Goal: Task Accomplishment & Management: Manage account settings

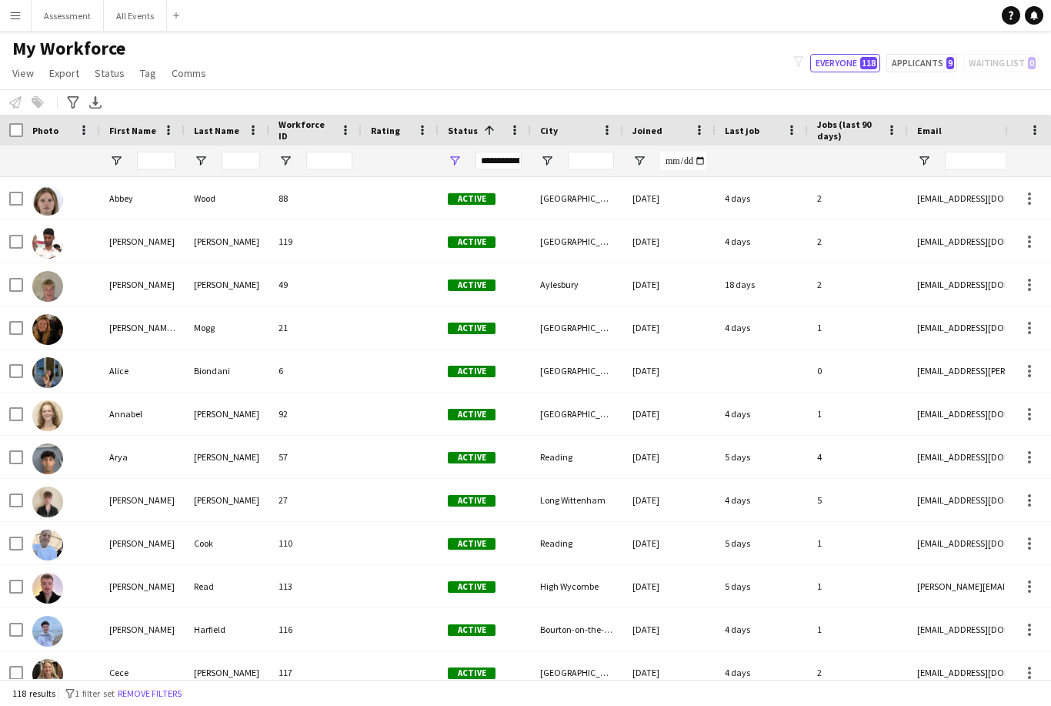
click at [132, 25] on button "All Events Close" at bounding box center [135, 16] width 63 height 30
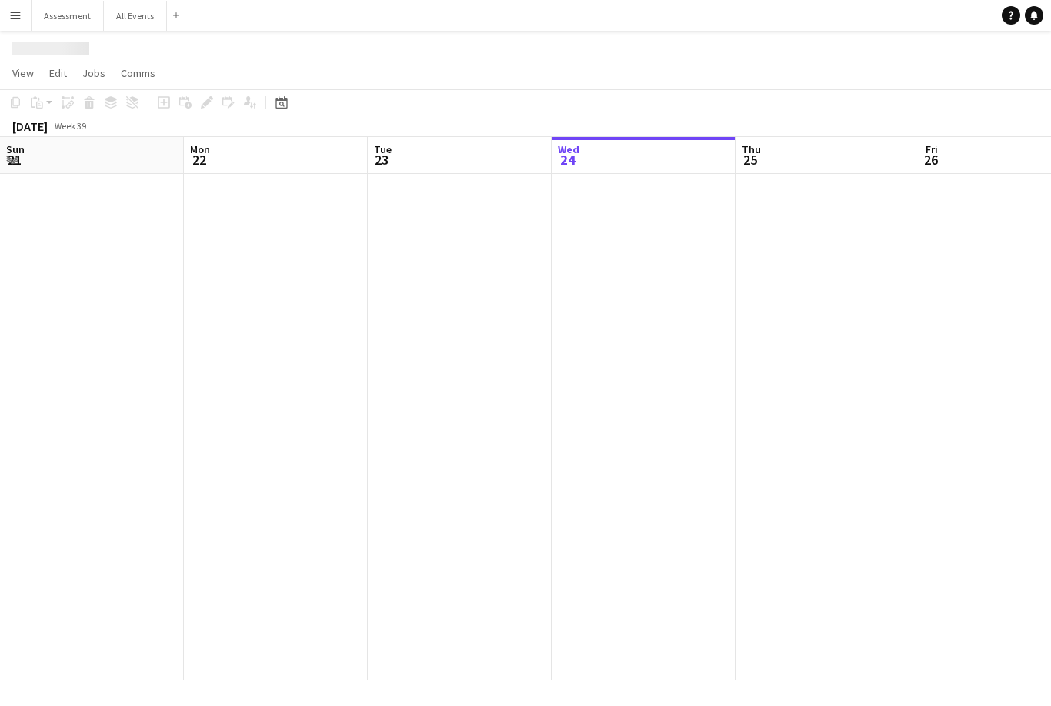
scroll to position [0, 368]
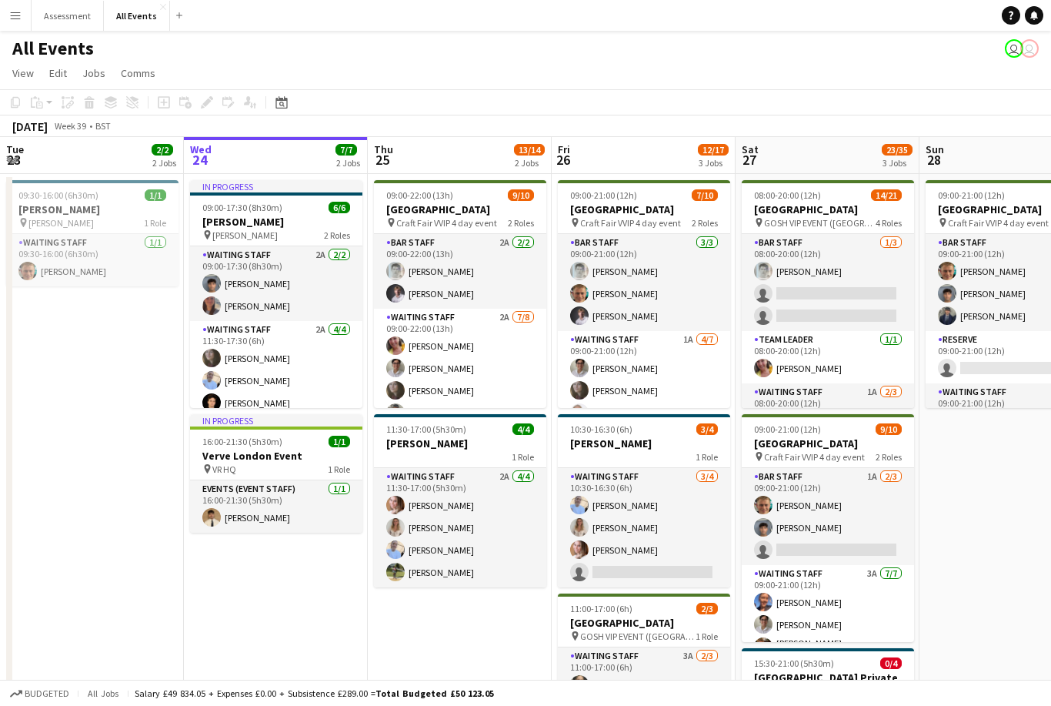
click at [504, 523] on app-card-role "Waiting Staff 2A [DATE] 11:30-17:00 (5h30m) [PERSON_NAME] [PERSON_NAME] [PERSON…" at bounding box center [460, 527] width 172 height 119
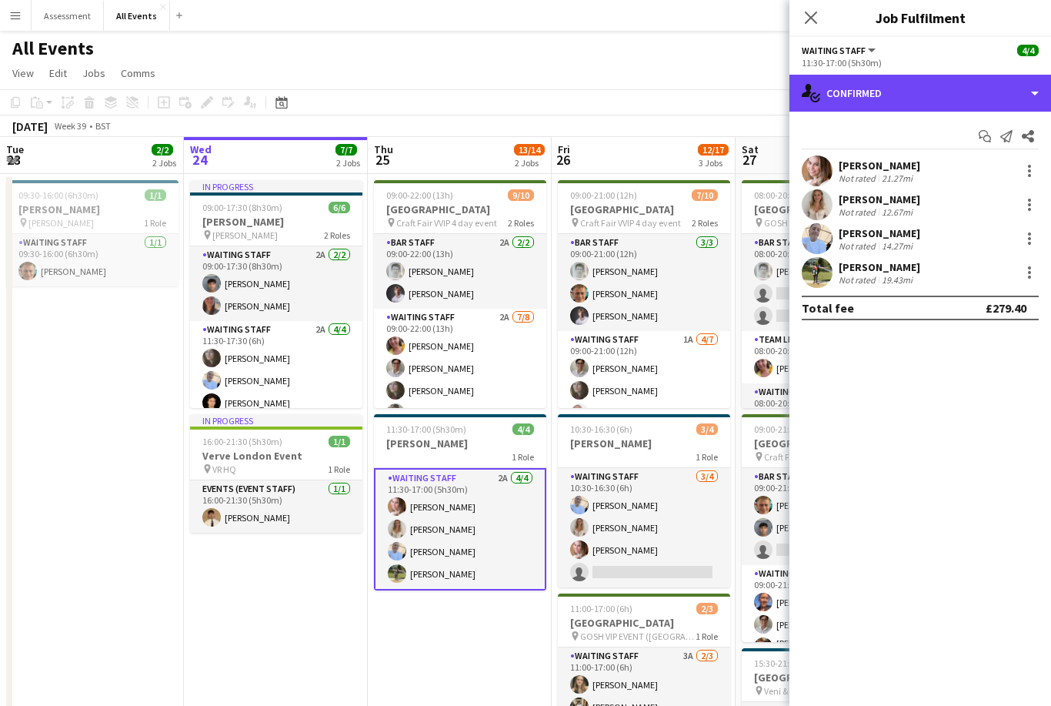
click at [897, 90] on div "single-neutral-actions-check-2 Confirmed" at bounding box center [921, 93] width 262 height 37
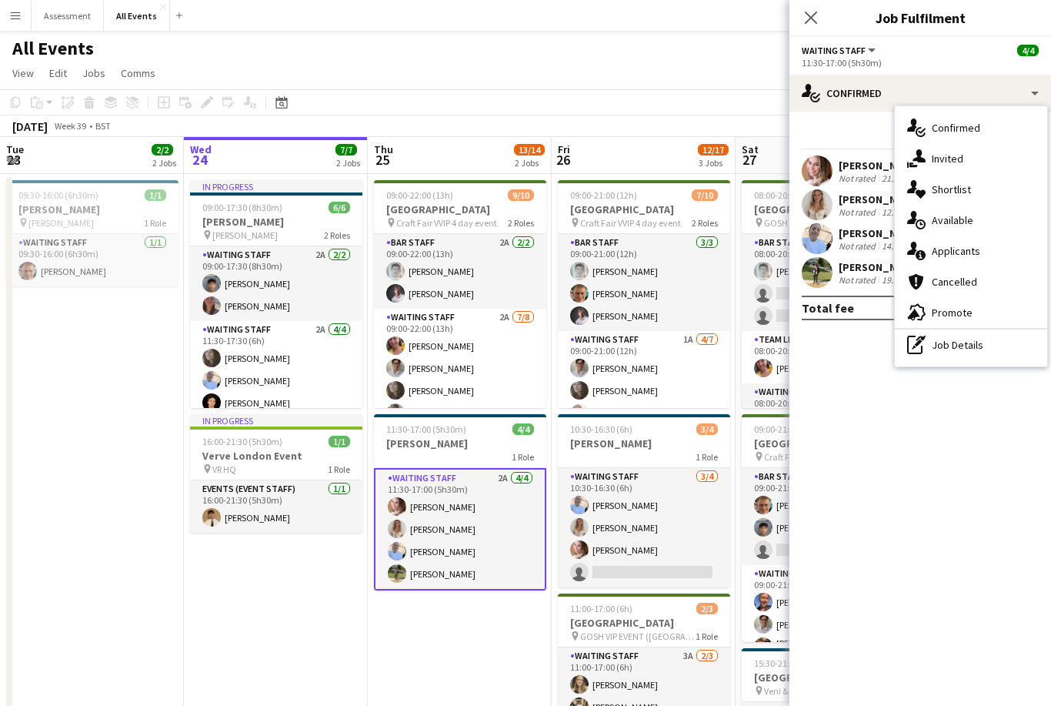
click at [971, 258] on div "single-neutral-actions-information Applicants" at bounding box center [971, 251] width 152 height 31
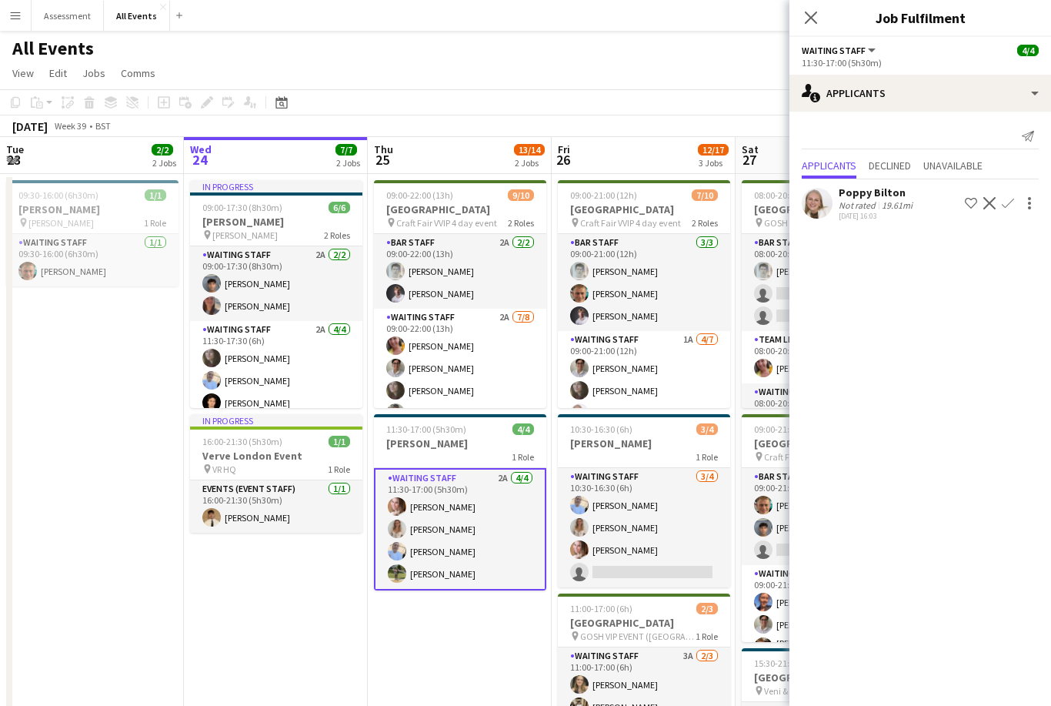
click at [481, 359] on app-card-role "Waiting Staff 2A [DATE] 09:00-22:00 (13h) [PERSON_NAME] [PERSON_NAME] [PERSON_N…" at bounding box center [460, 413] width 172 height 209
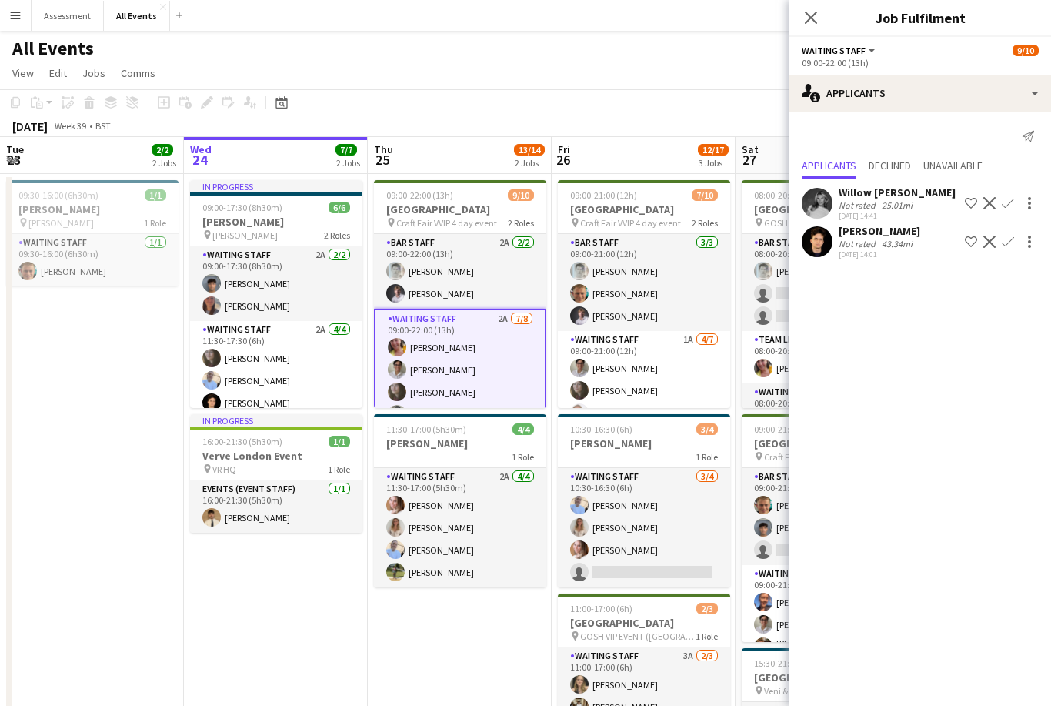
click at [486, 279] on app-card-role "Bar Staff 2A [DATE] 09:00-22:00 (13h) [PERSON_NAME] [PERSON_NAME]" at bounding box center [460, 271] width 172 height 75
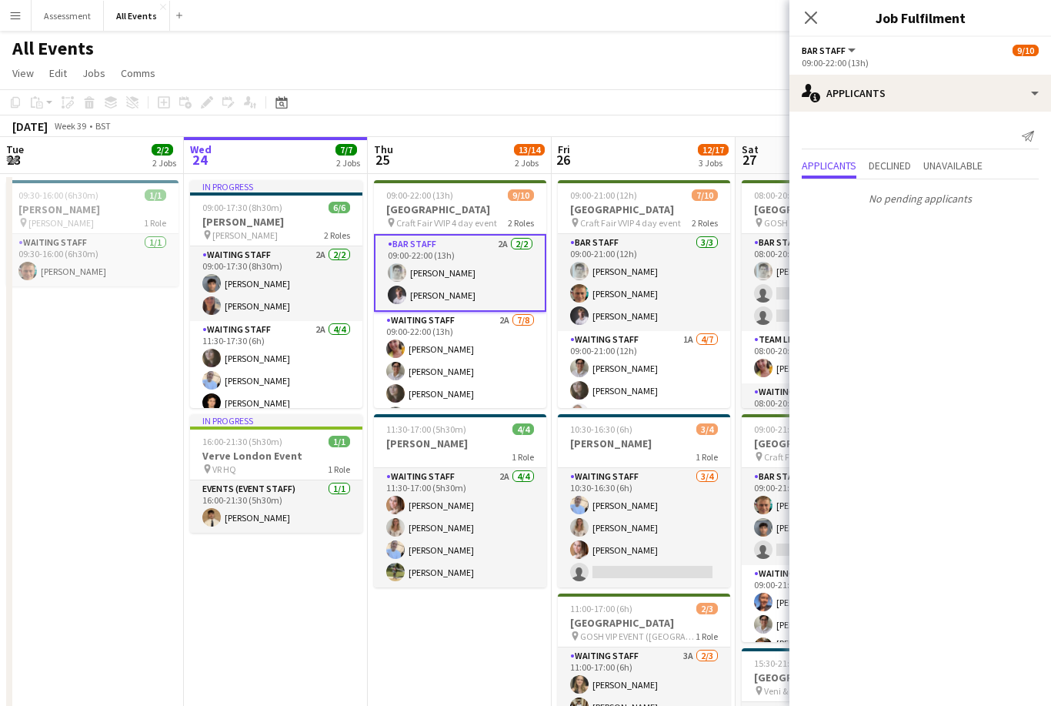
click at [502, 369] on app-card-role "Waiting Staff 2A [DATE] 09:00-22:00 (13h) [PERSON_NAME] [PERSON_NAME] [PERSON_N…" at bounding box center [460, 416] width 172 height 209
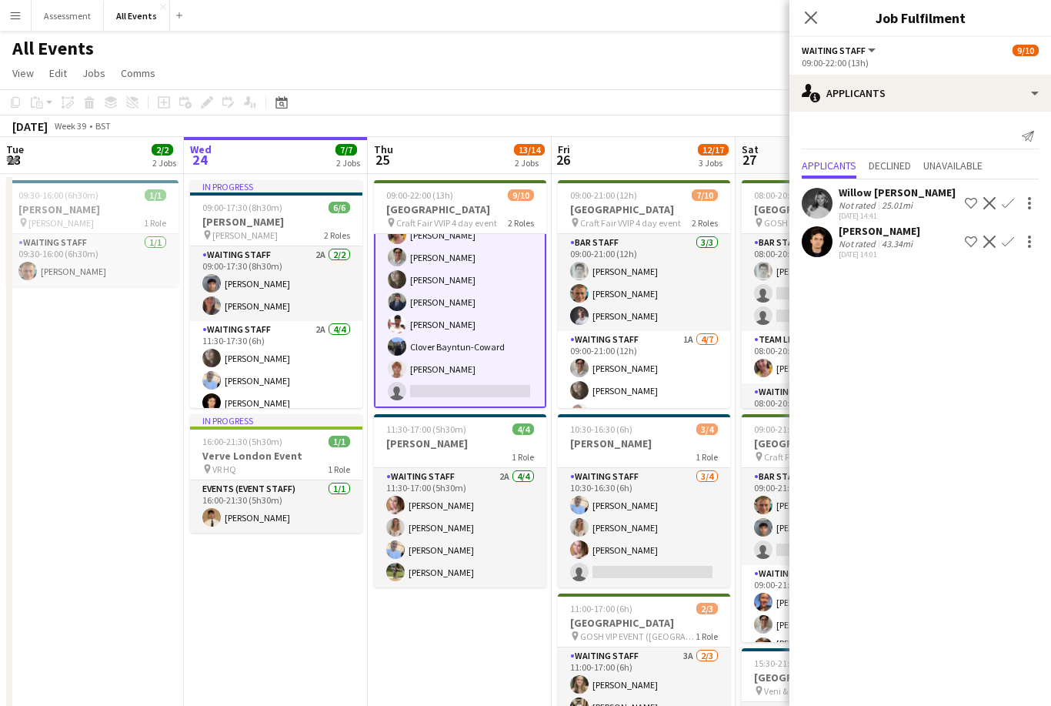
scroll to position [112, 0]
click at [697, 109] on app-toolbar "Copy Paste Paste Command V Paste with crew Command Shift V Paste linked Job [GE…" at bounding box center [525, 102] width 1051 height 26
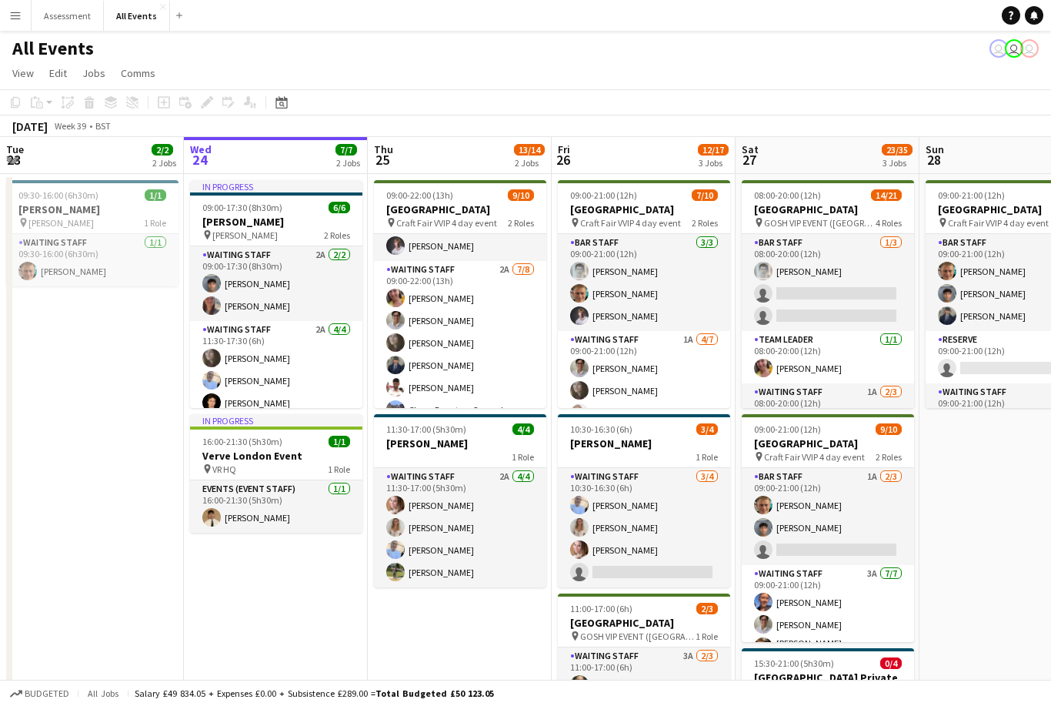
scroll to position [52, 0]
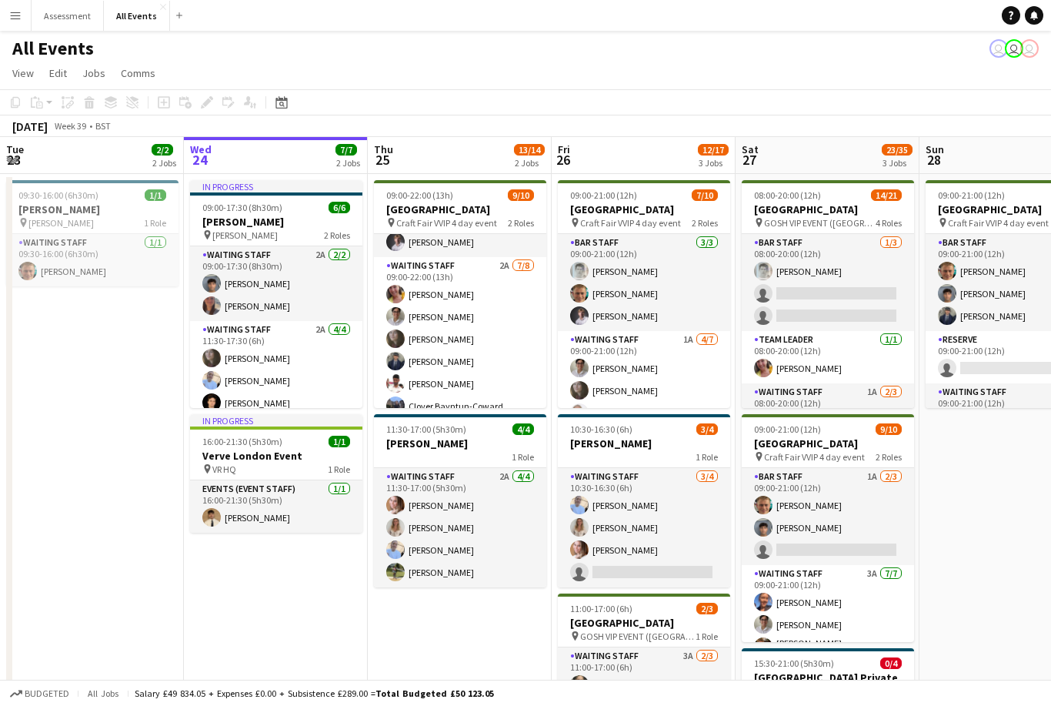
click at [497, 336] on app-card-role "Waiting Staff 2A [DATE] 09:00-22:00 (13h) [PERSON_NAME] [PERSON_NAME] [PERSON_N…" at bounding box center [460, 361] width 172 height 209
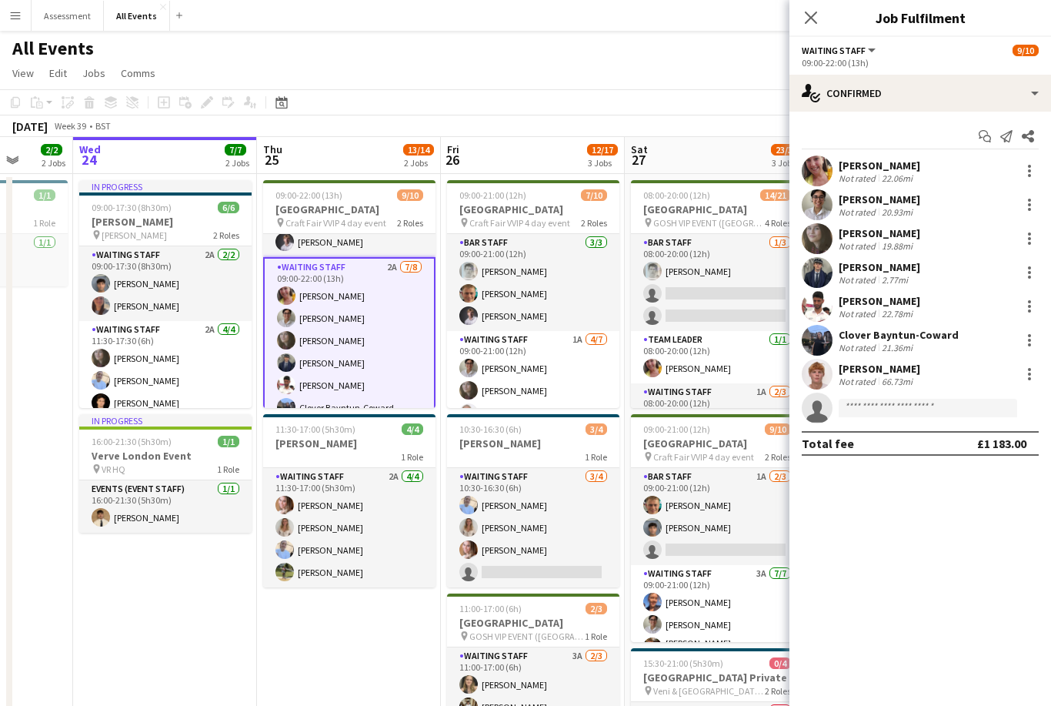
scroll to position [0, 480]
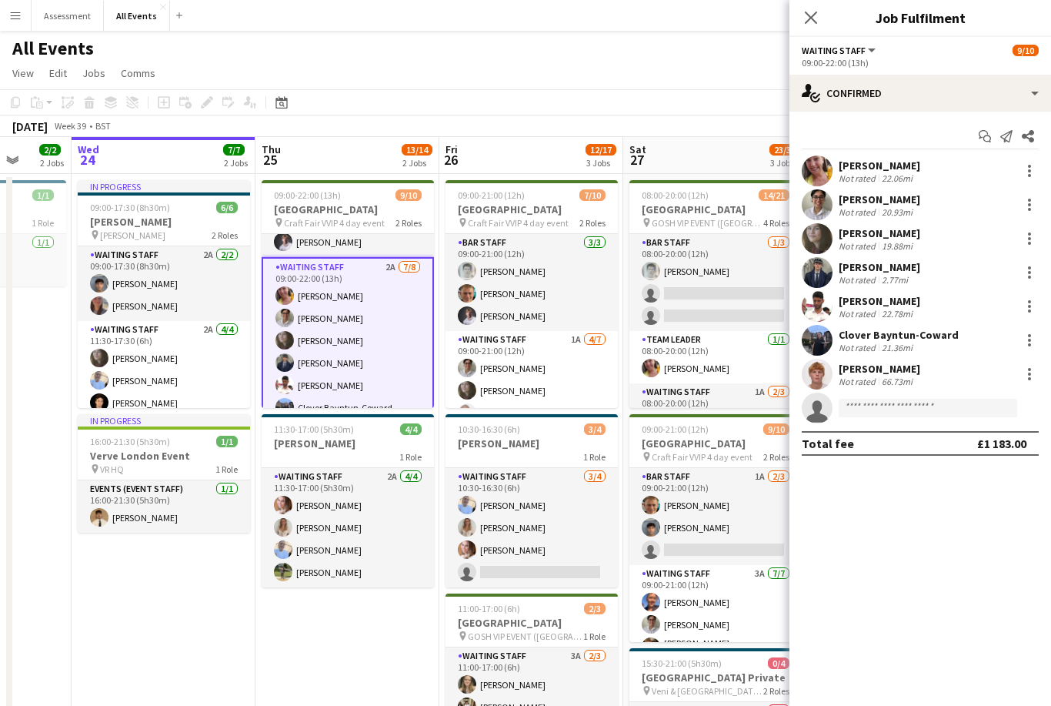
click at [1029, 205] on div at bounding box center [1029, 204] width 3 height 3
click at [999, 389] on button "Remove" at bounding box center [979, 381] width 120 height 37
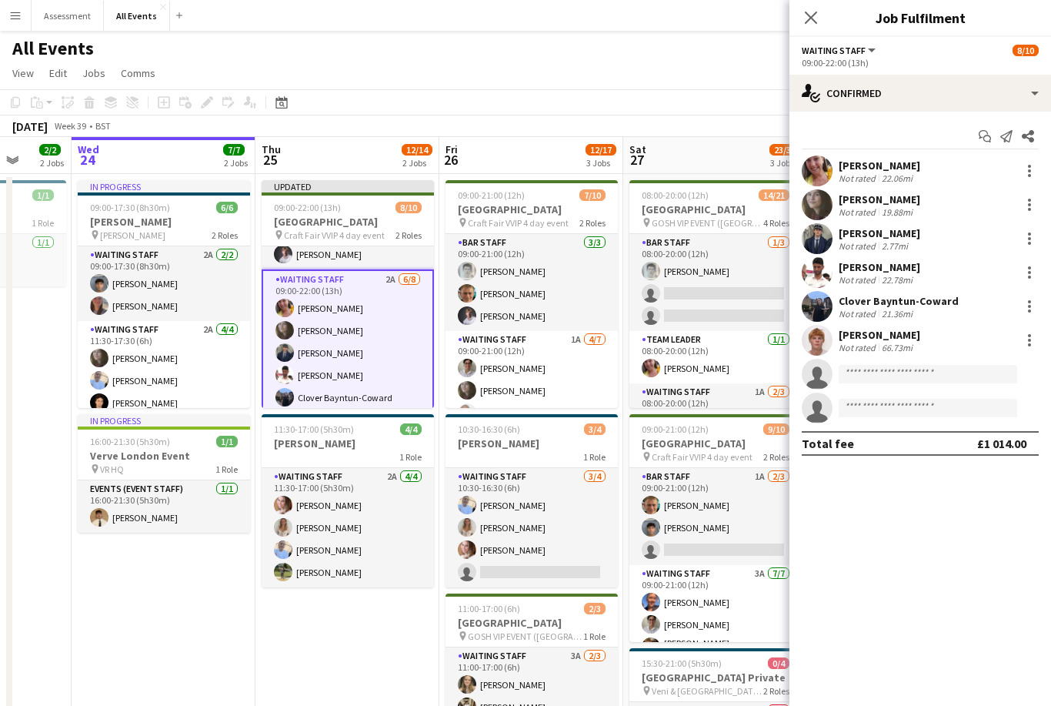
click at [709, 92] on app-toolbar "Copy Paste Paste Command V Paste with crew Command Shift V Paste linked Job [GE…" at bounding box center [525, 102] width 1051 height 26
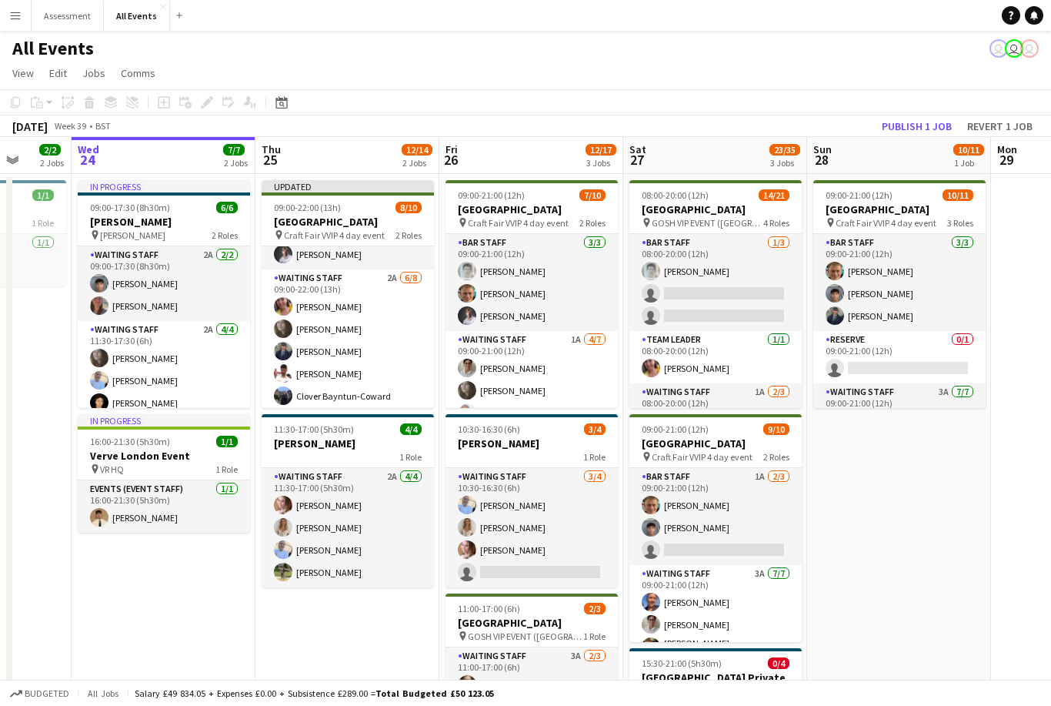
click at [912, 116] on button "Publish 1 job" at bounding box center [917, 126] width 82 height 20
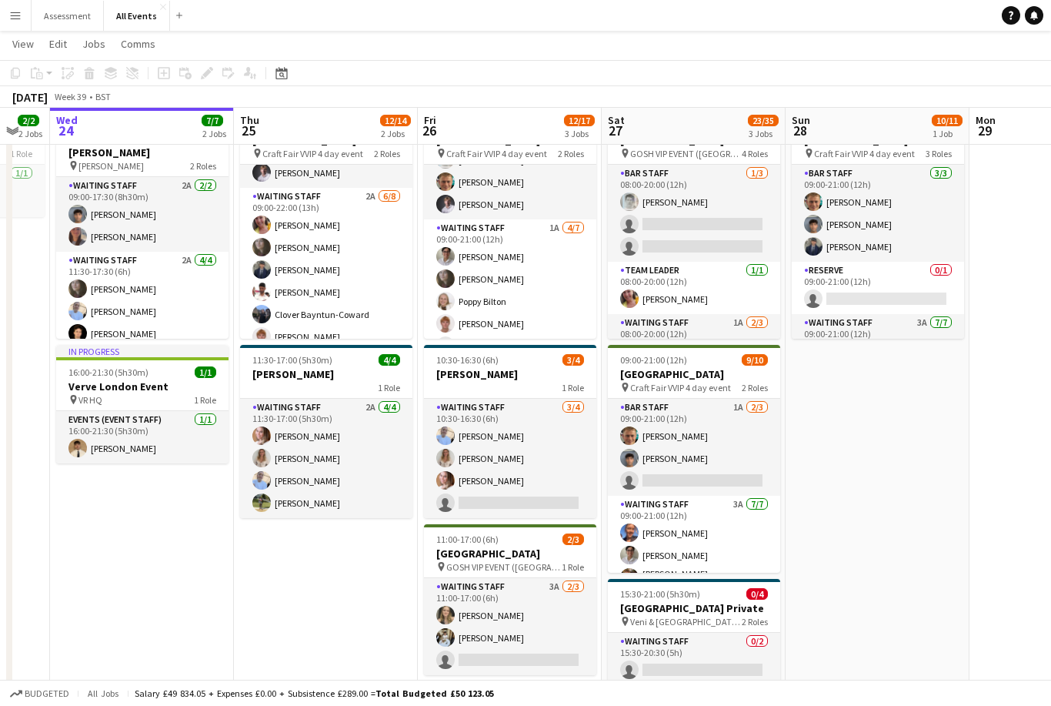
scroll to position [13, 0]
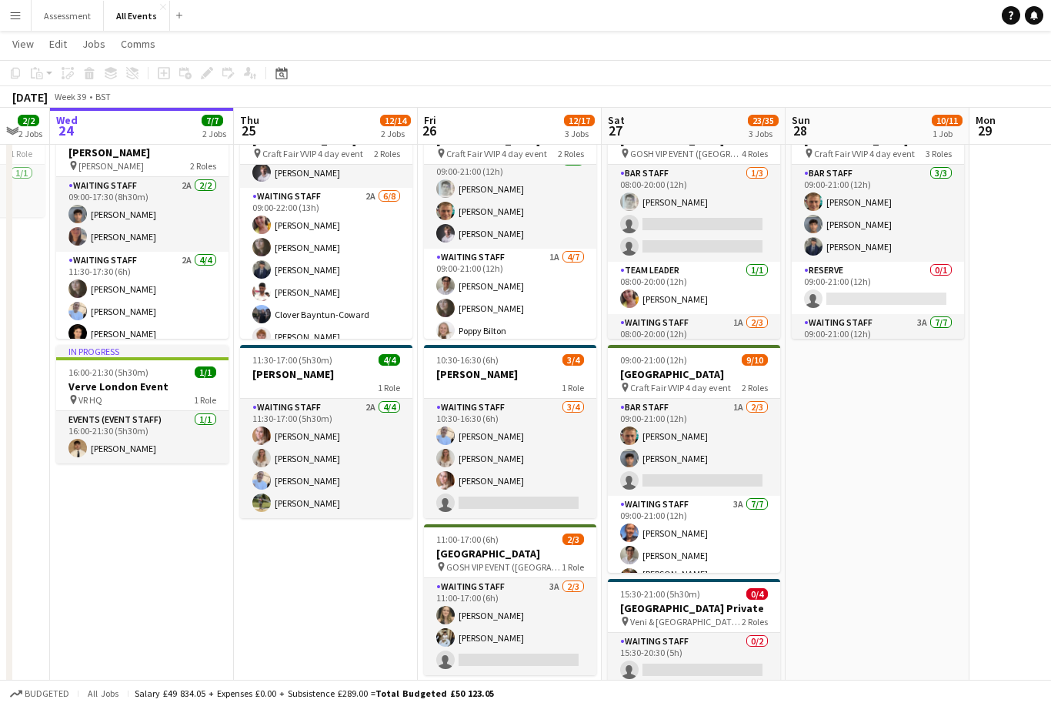
click at [555, 307] on app-card-role "Waiting Staff 1A [DATE] 09:00-21:00 (12h) [PERSON_NAME] [PERSON_NAME] [PERSON_N…" at bounding box center [510, 342] width 172 height 186
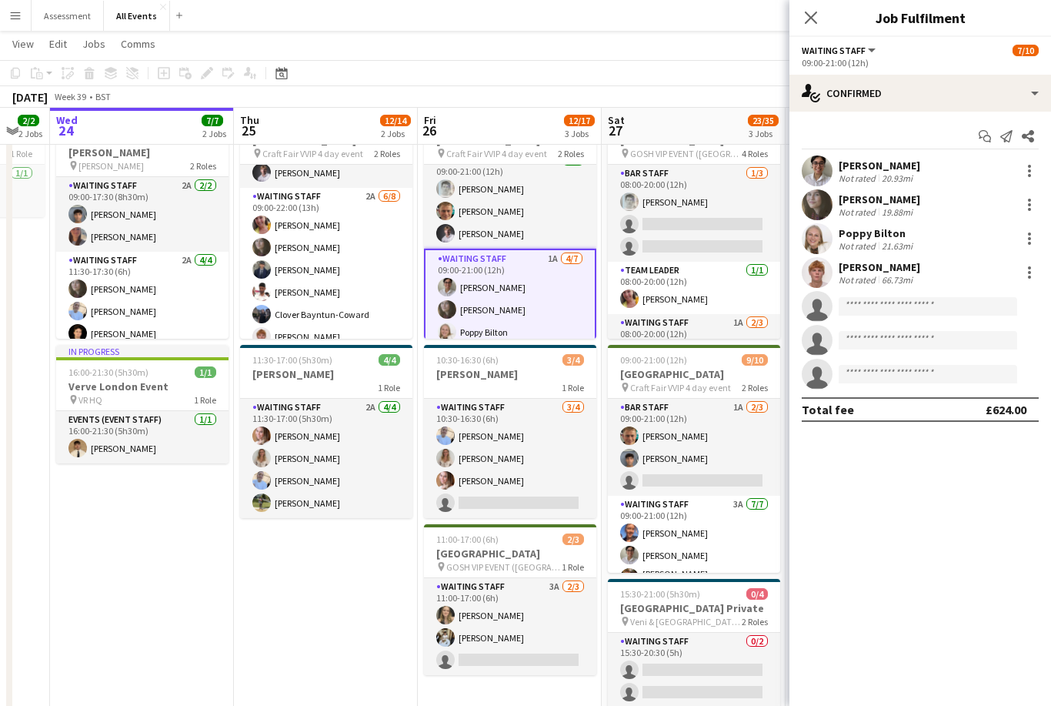
click at [1037, 162] on div at bounding box center [1030, 171] width 18 height 18
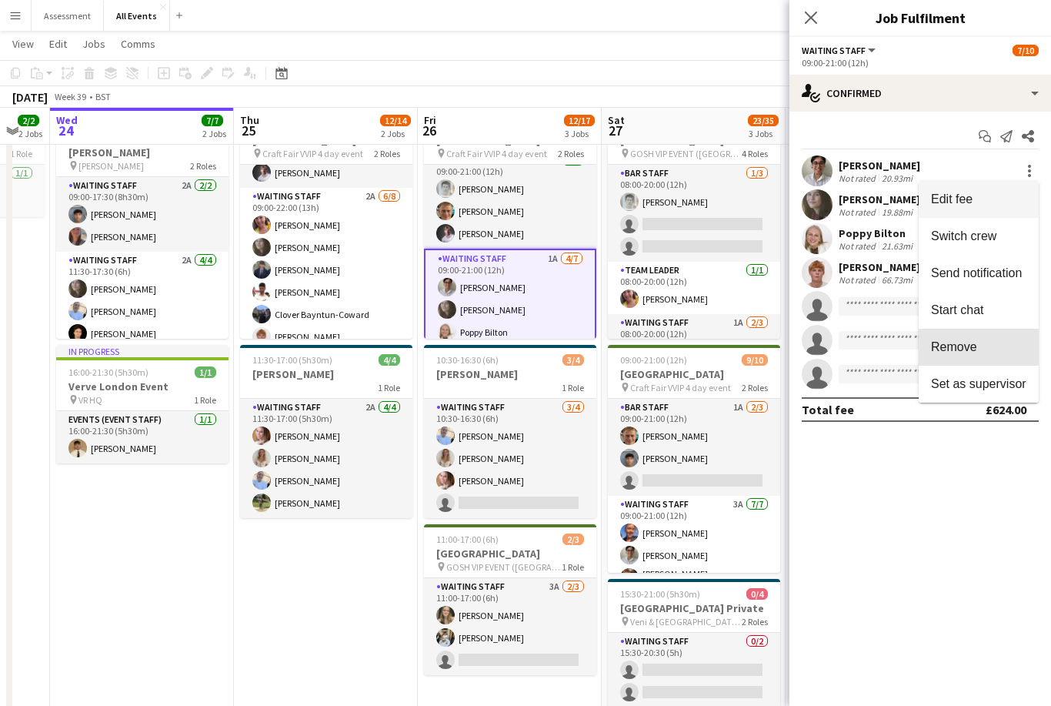
click at [975, 353] on span "Remove" at bounding box center [954, 346] width 46 height 13
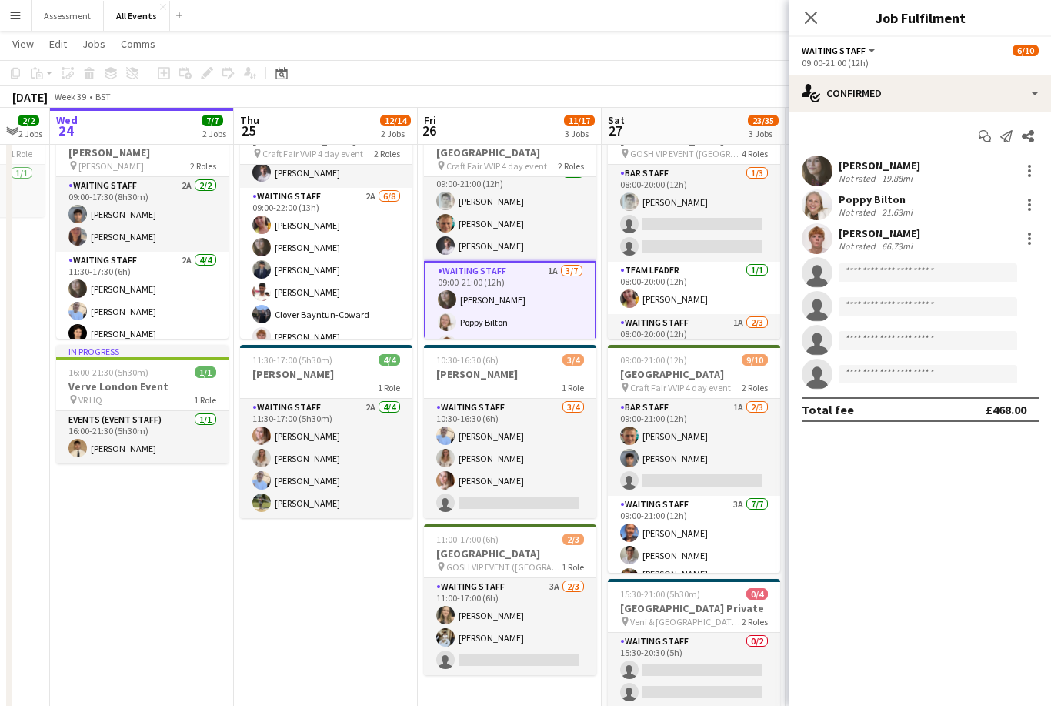
click at [735, 255] on app-card-role "Bar Staff [DATE] 08:00-20:00 (12h) [PERSON_NAME] single-neutral-actions single-…" at bounding box center [694, 213] width 172 height 97
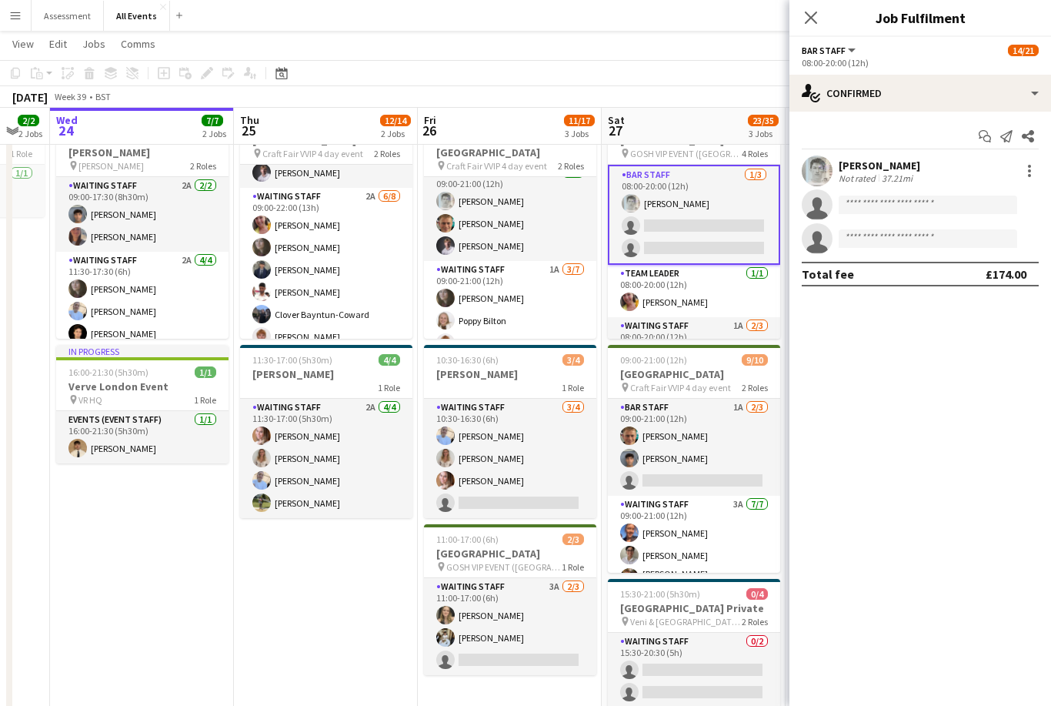
click at [751, 94] on div "[DATE] Week 39 • BST Publish 1 job Revert 1 job" at bounding box center [525, 97] width 1051 height 22
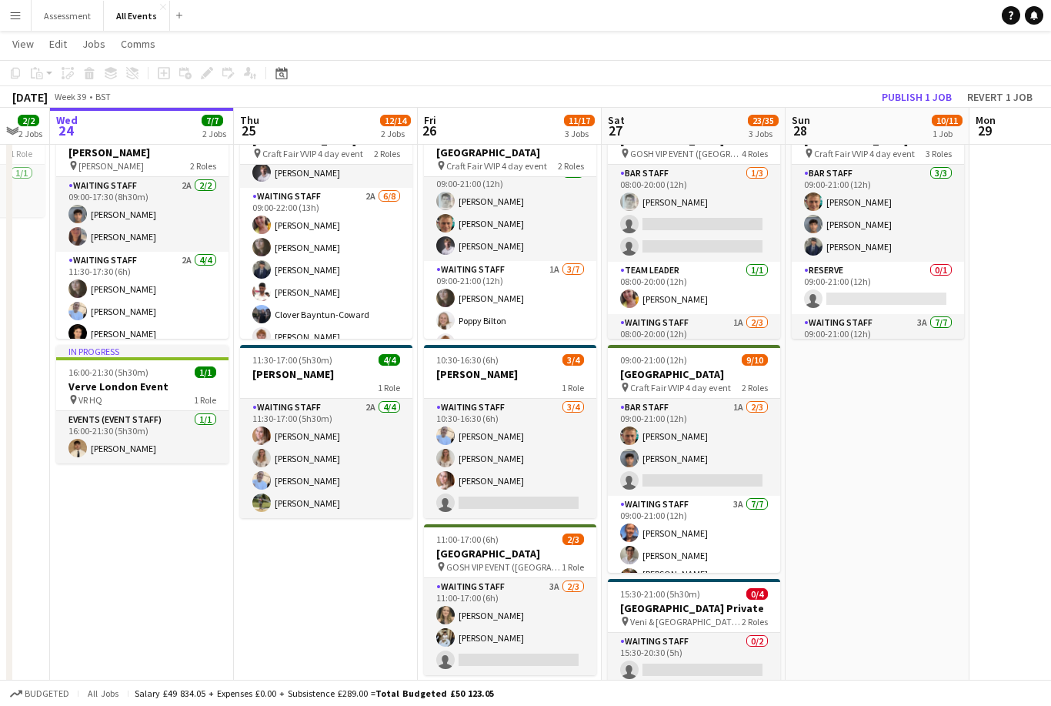
click at [903, 96] on button "Publish 1 job" at bounding box center [917, 97] width 82 height 20
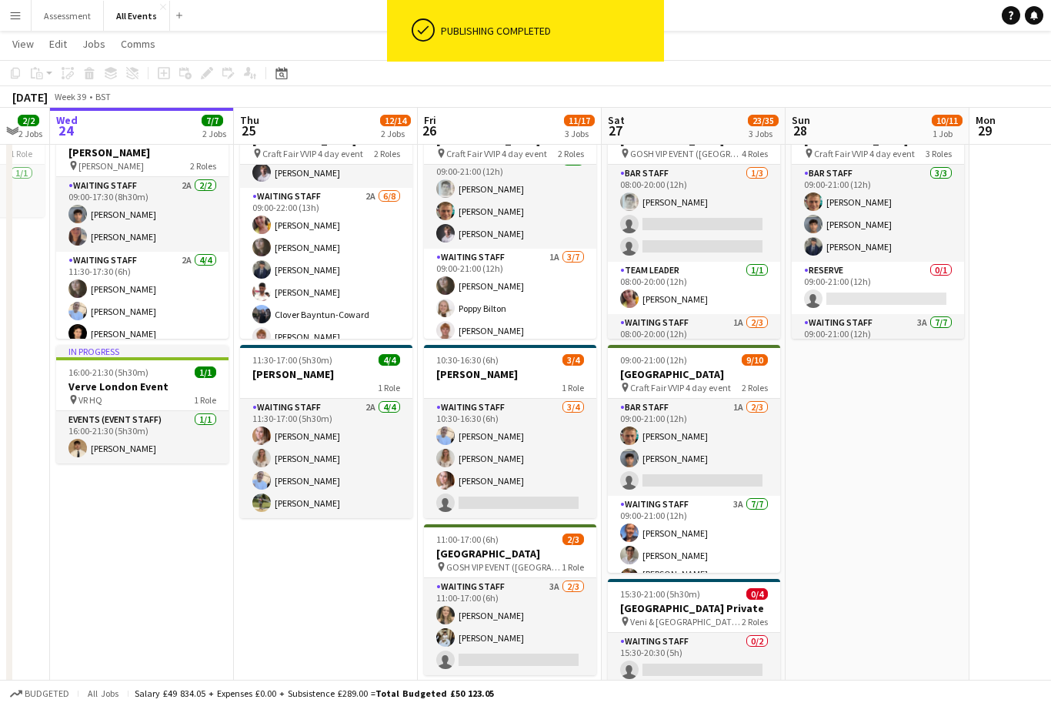
click at [546, 480] on app-card-role "Waiting Staff [DATE] 10:30-16:30 (6h) [PERSON_NAME] [PERSON_NAME] [PERSON_NAME]…" at bounding box center [510, 458] width 172 height 119
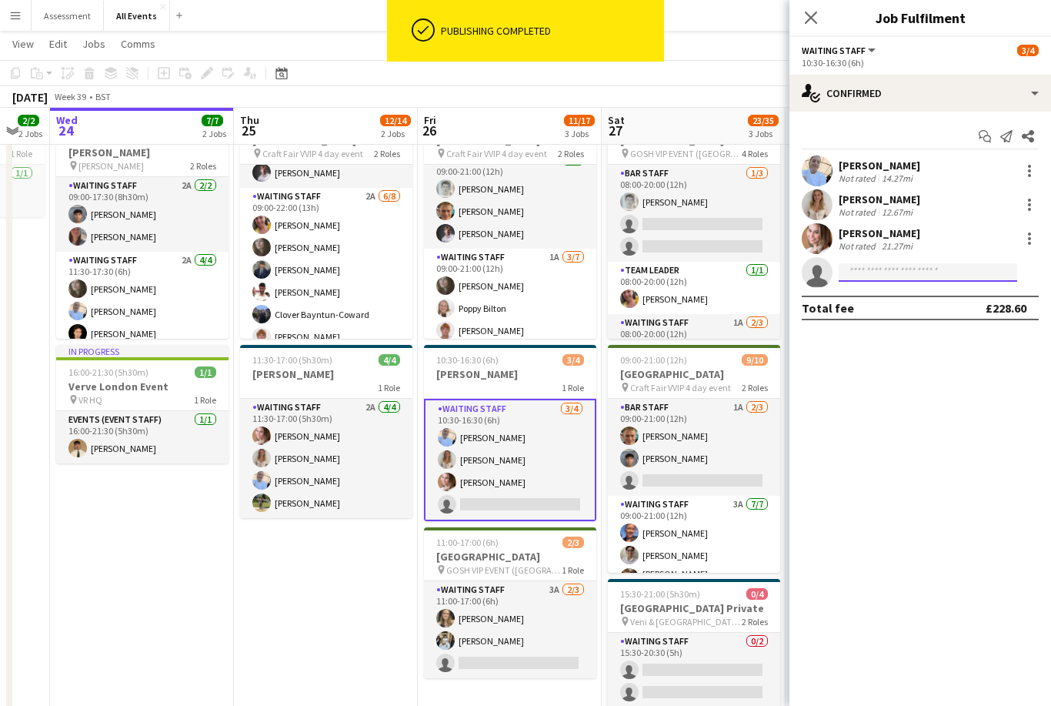
click at [907, 265] on input at bounding box center [928, 272] width 179 height 18
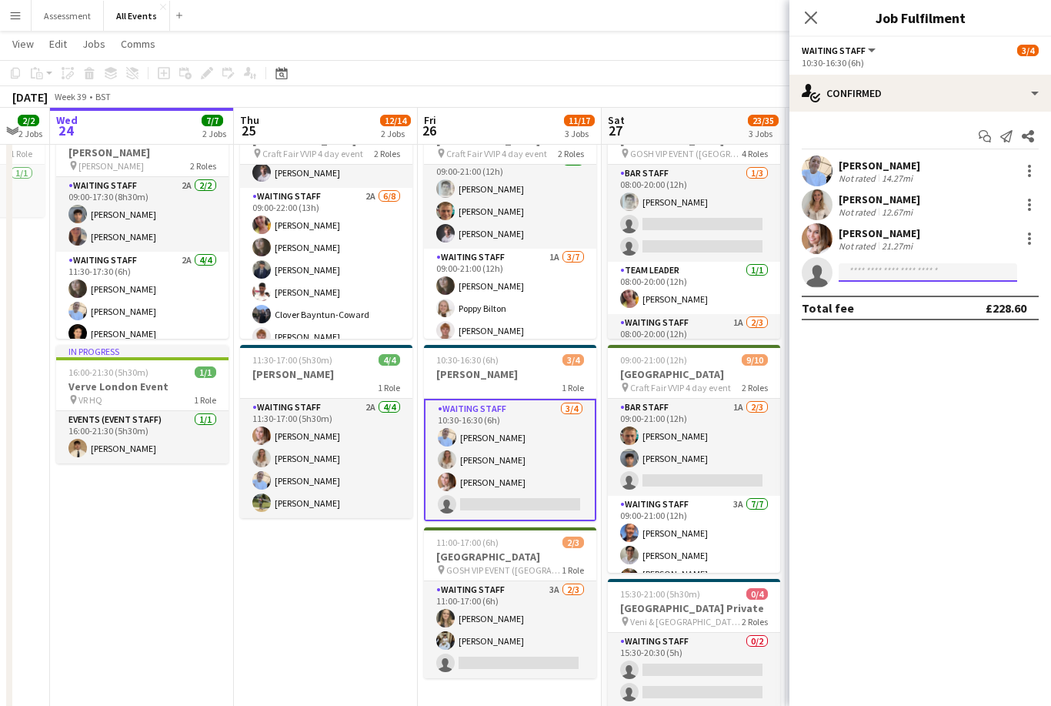
scroll to position [67, 0]
type input "*"
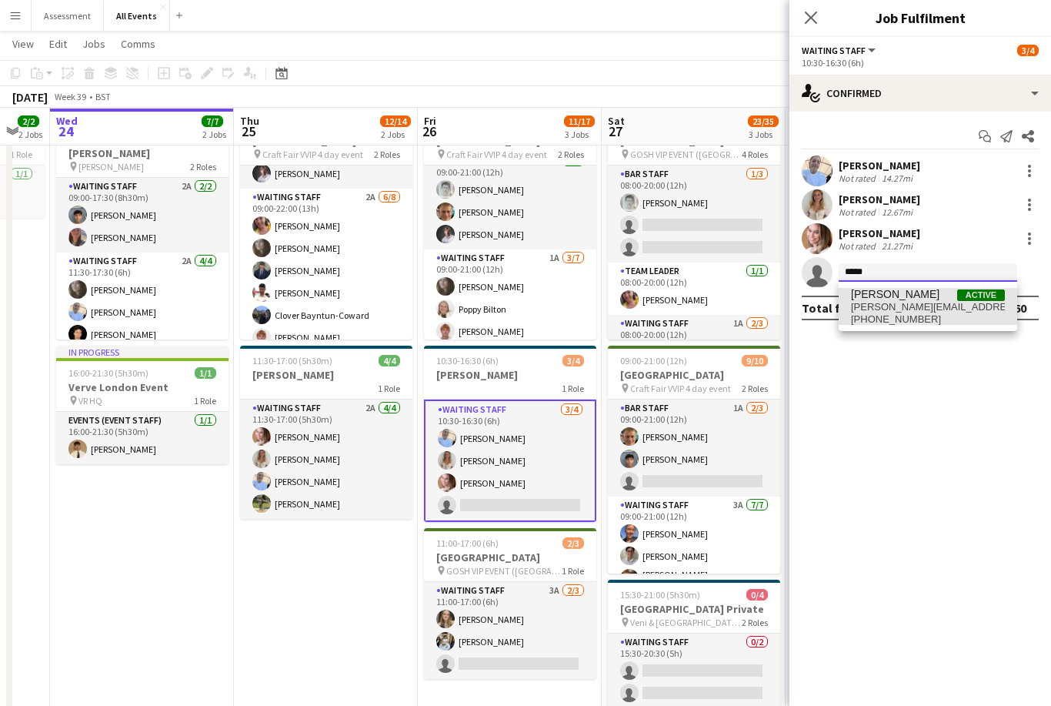
type input "*****"
click at [903, 306] on span "[PERSON_NAME][EMAIL_ADDRESS][PERSON_NAME][DOMAIN_NAME]" at bounding box center [928, 307] width 154 height 12
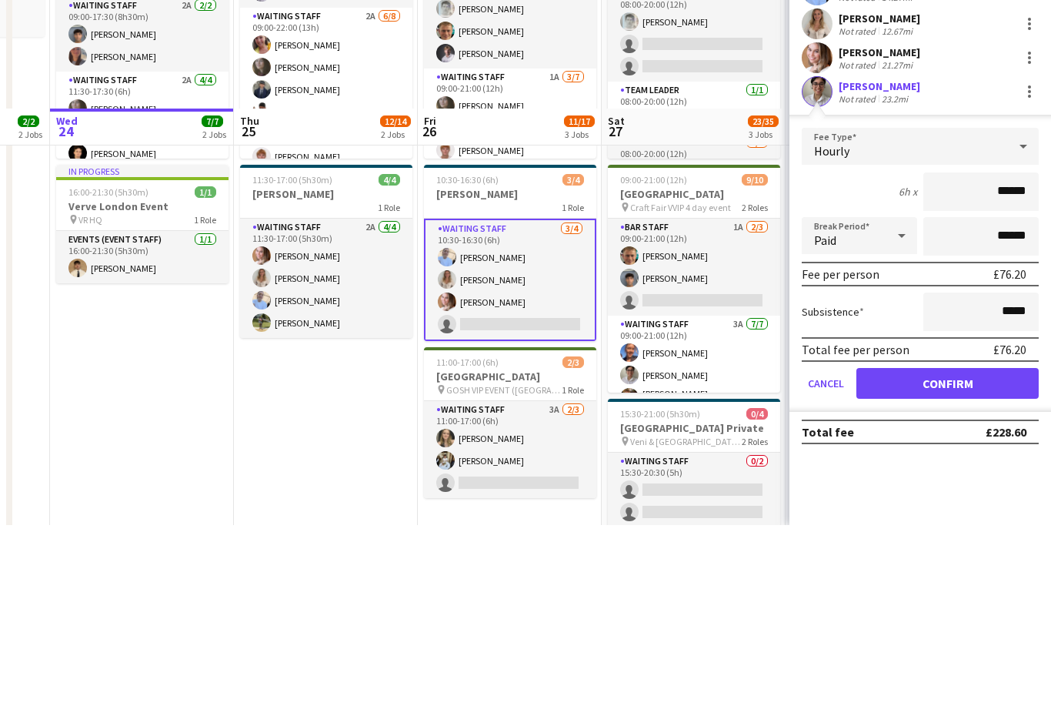
scroll to position [249, 0]
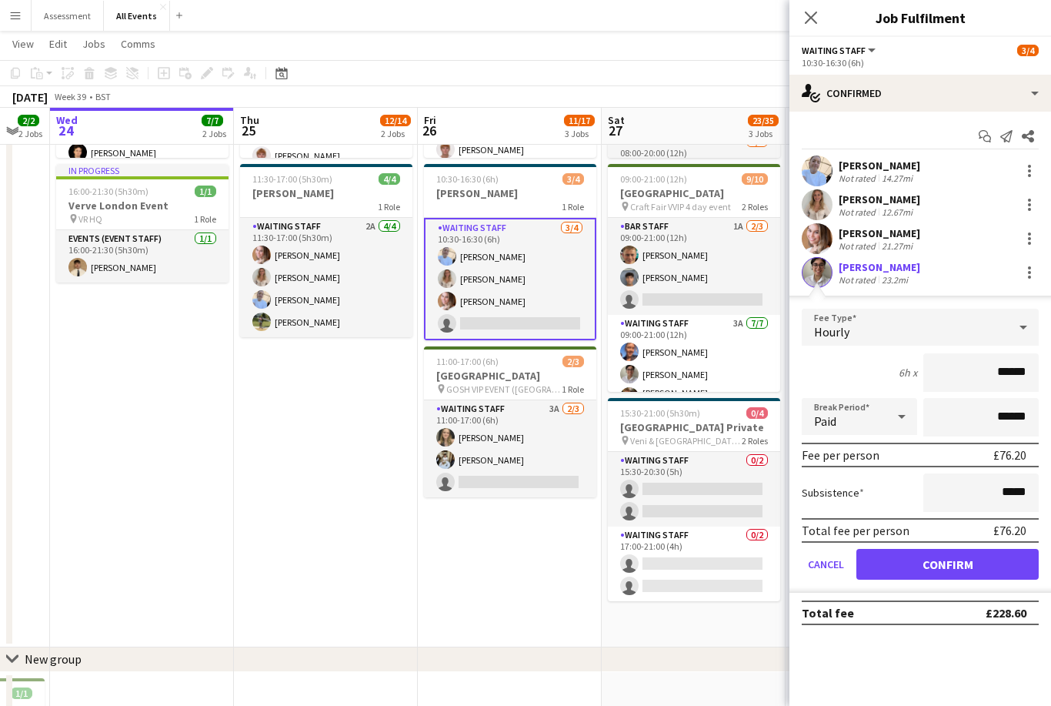
click at [968, 573] on button "Confirm" at bounding box center [948, 564] width 182 height 31
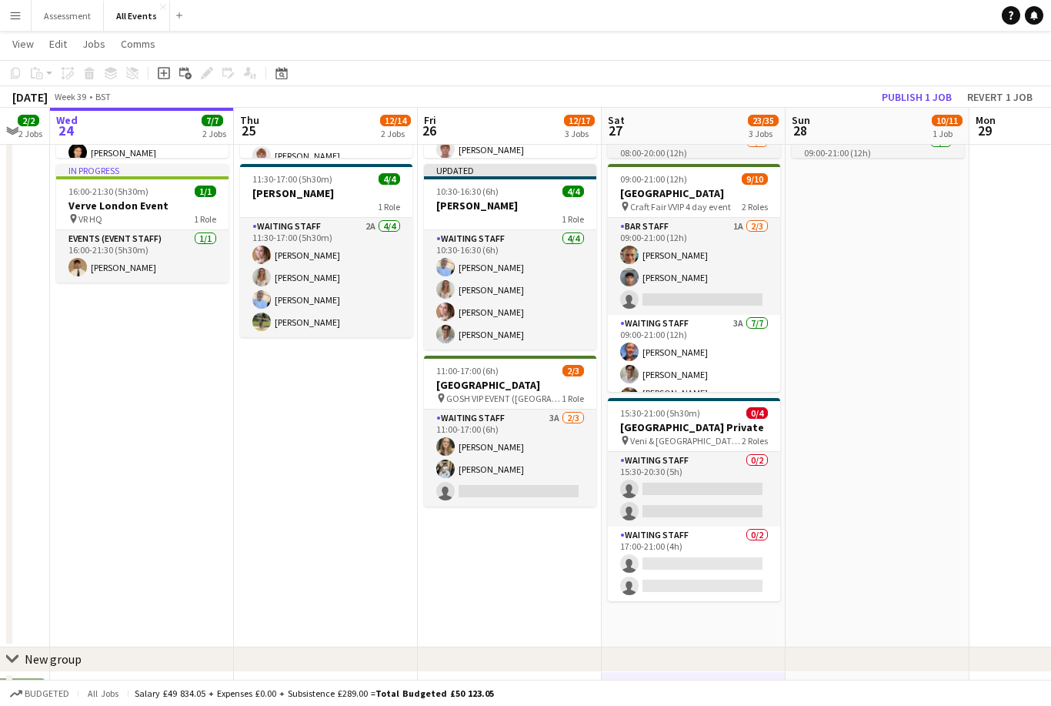
click at [901, 104] on button "Publish 1 job" at bounding box center [917, 97] width 82 height 20
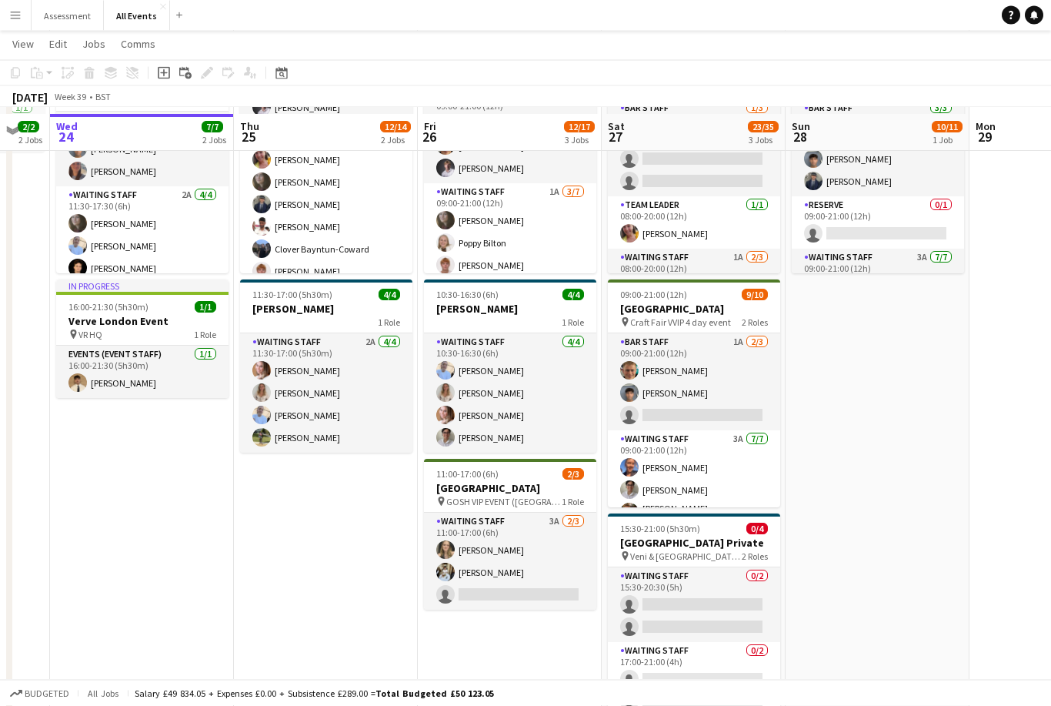
scroll to position [128, 0]
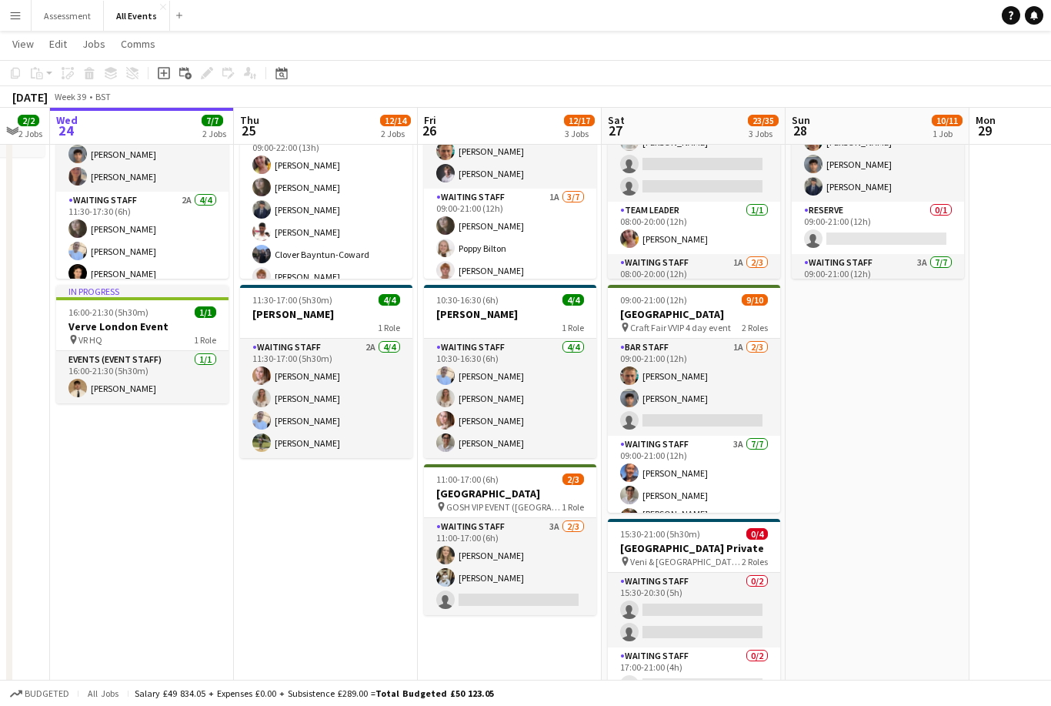
click at [528, 609] on app-card-role "Waiting Staff 3A [DATE] 11:00-17:00 (6h) [PERSON_NAME] [PERSON_NAME] single-neu…" at bounding box center [510, 566] width 172 height 97
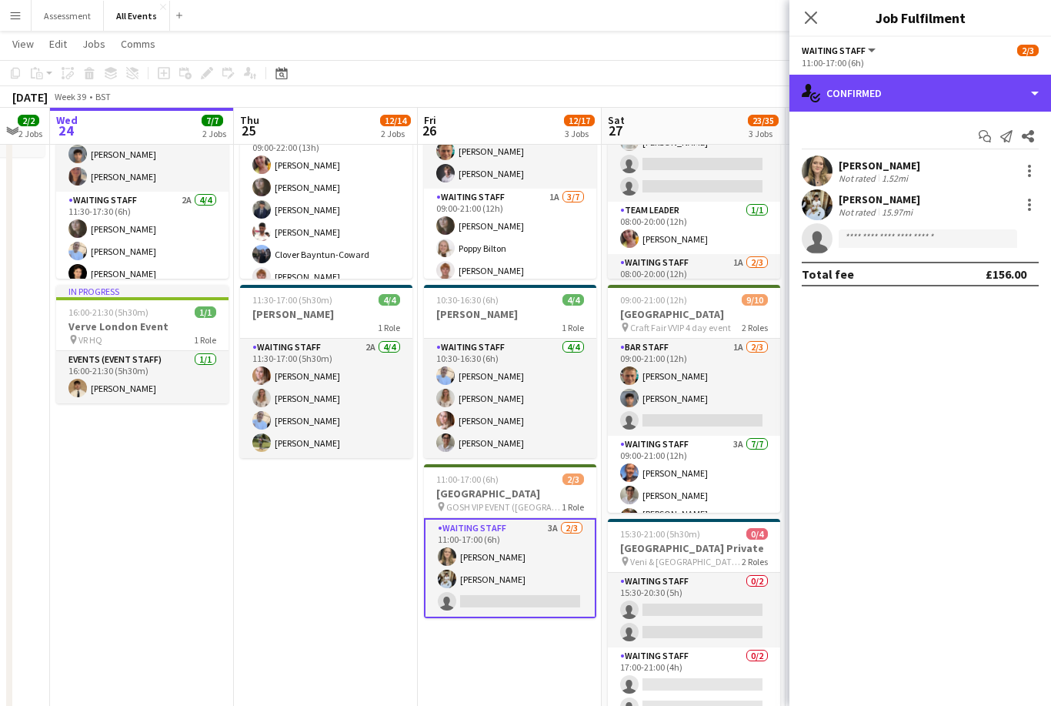
click at [891, 93] on div "single-neutral-actions-check-2 Confirmed" at bounding box center [921, 93] width 262 height 37
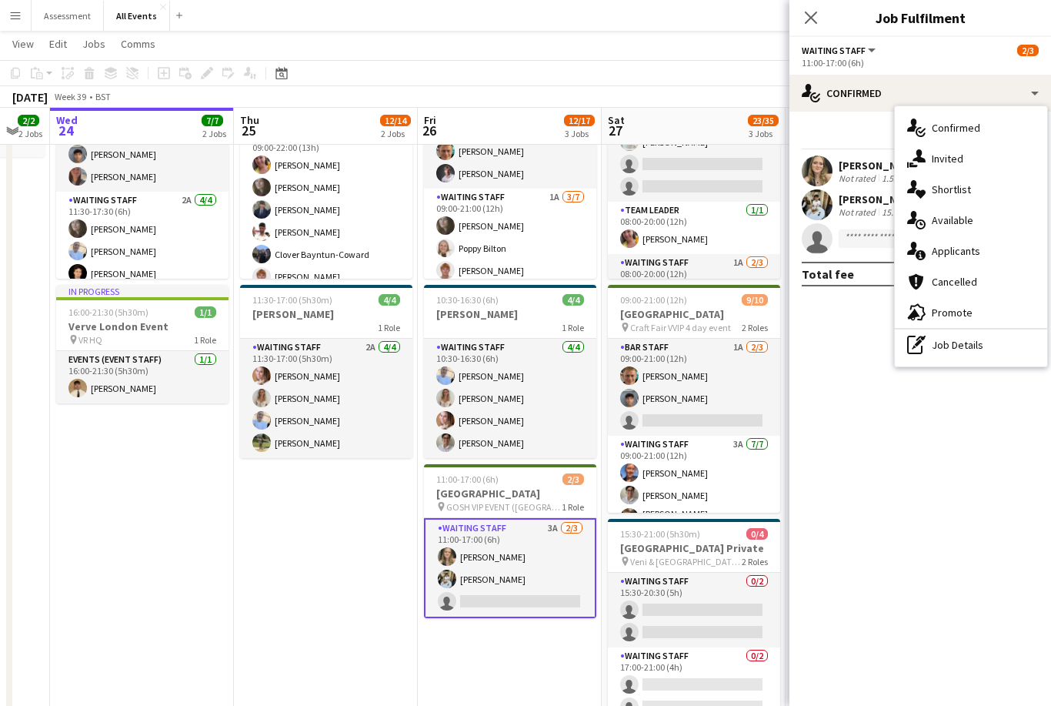
click at [968, 261] on div "single-neutral-actions-information Applicants" at bounding box center [971, 251] width 152 height 31
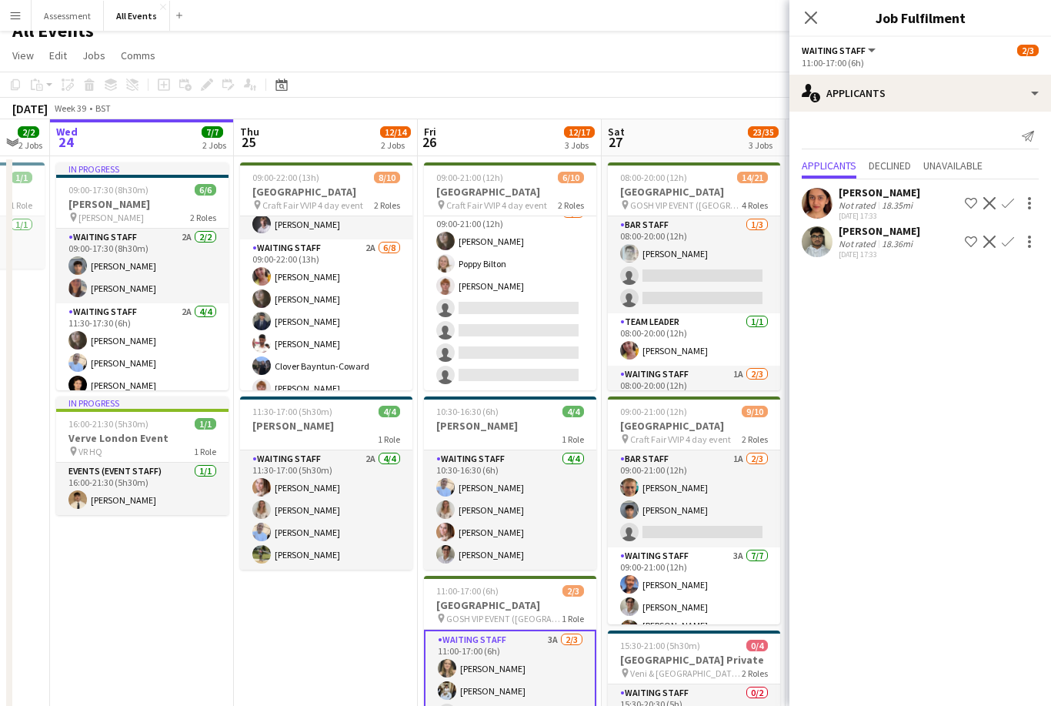
scroll to position [109, 0]
click at [554, 345] on app-card-role "Waiting Staff 1A [DATE] 09:00-21:00 (12h) [PERSON_NAME] [PERSON_NAME] [PERSON_N…" at bounding box center [510, 297] width 172 height 186
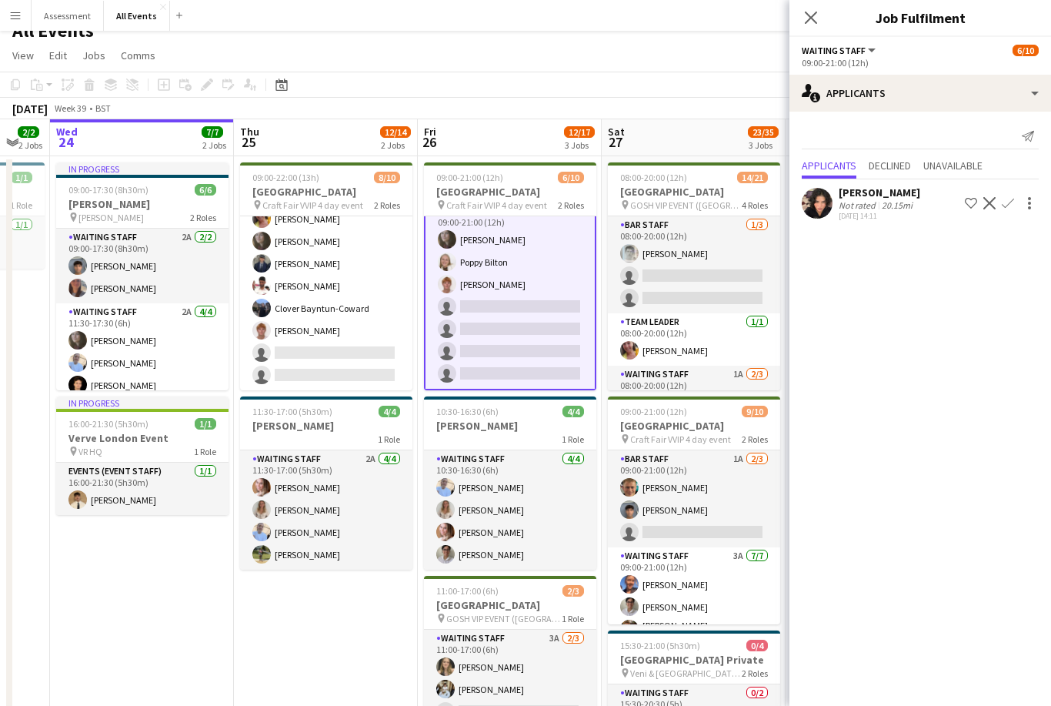
click at [373, 356] on app-card-role "Waiting Staff 2A [DATE] 09:00-22:00 (13h) [PERSON_NAME] [PERSON_NAME] [PERSON_N…" at bounding box center [326, 286] width 172 height 209
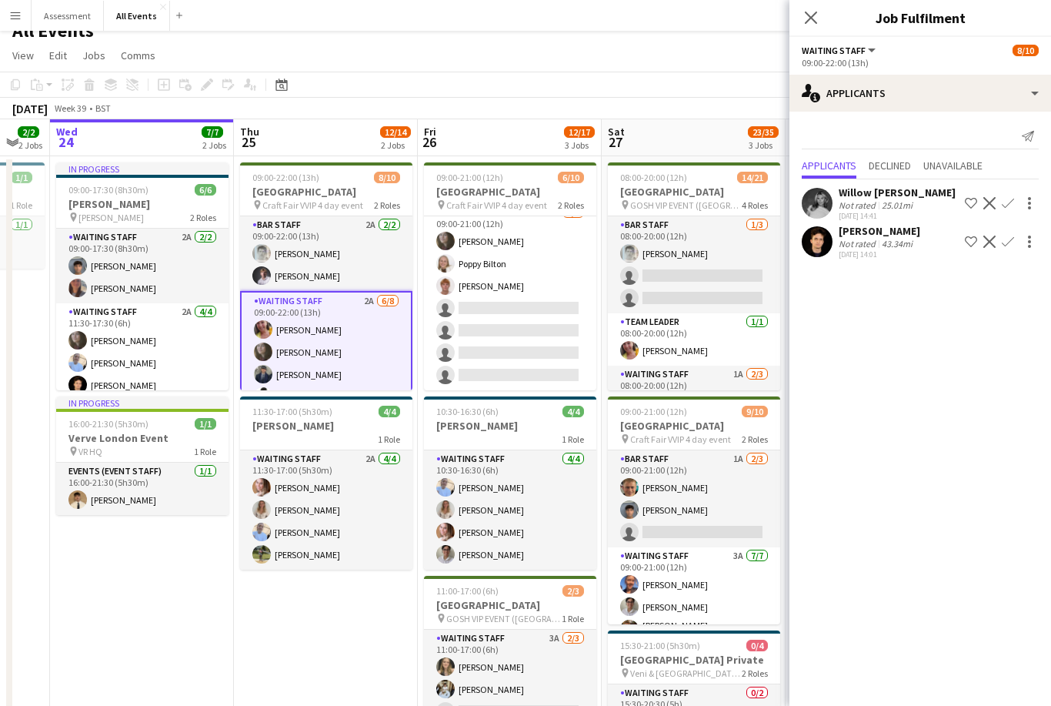
scroll to position [0, 0]
click at [1011, 246] on app-icon "Confirm" at bounding box center [1008, 242] width 12 height 12
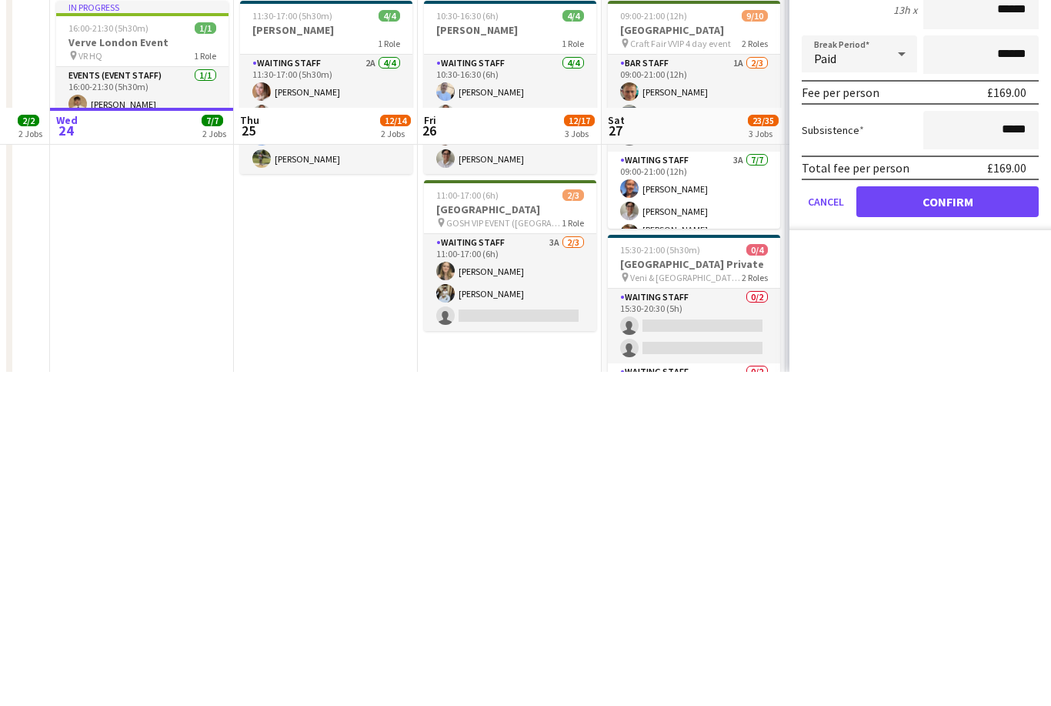
click at [961, 520] on button "Confirm" at bounding box center [948, 535] width 182 height 31
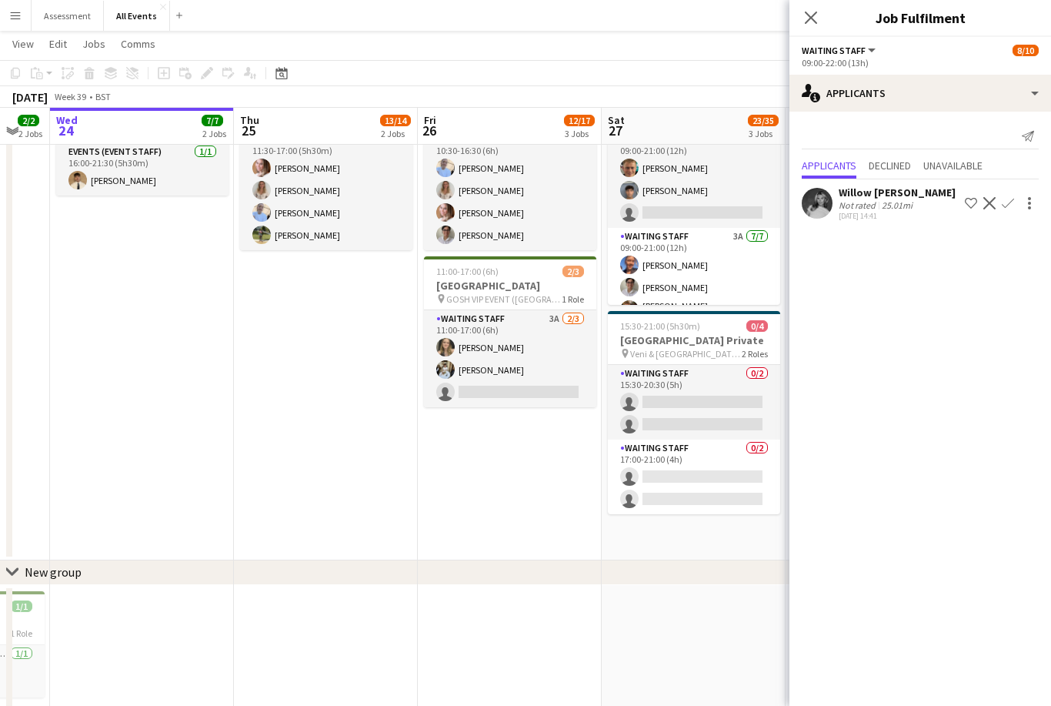
click at [650, 576] on div "chevron-right New group" at bounding box center [525, 572] width 1051 height 25
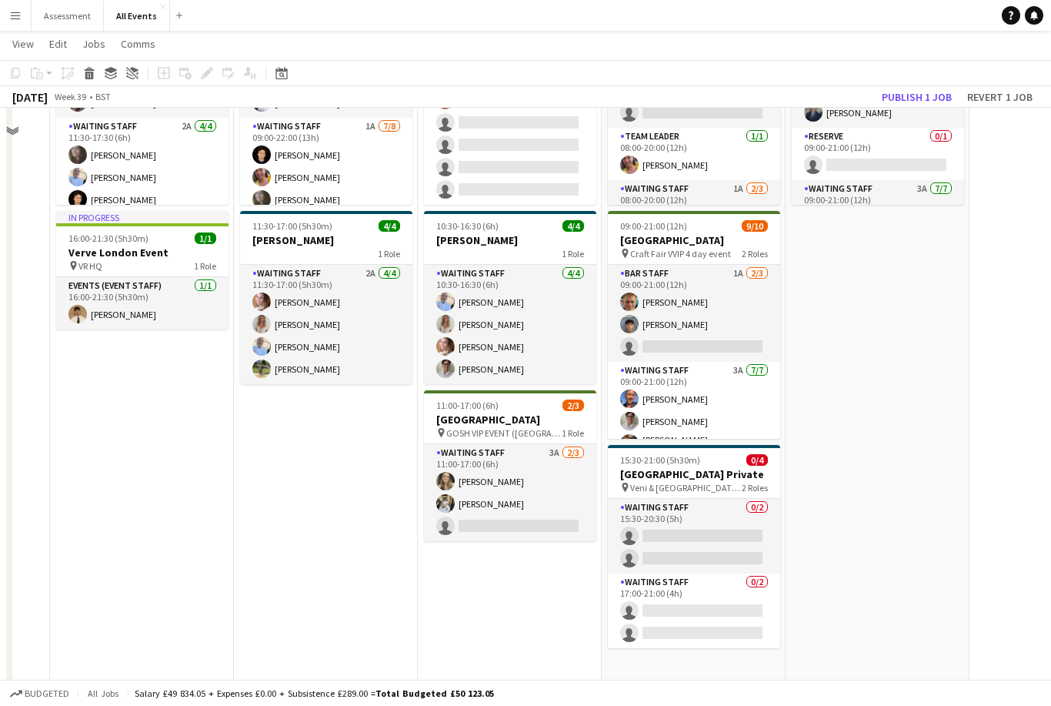
scroll to position [132, 0]
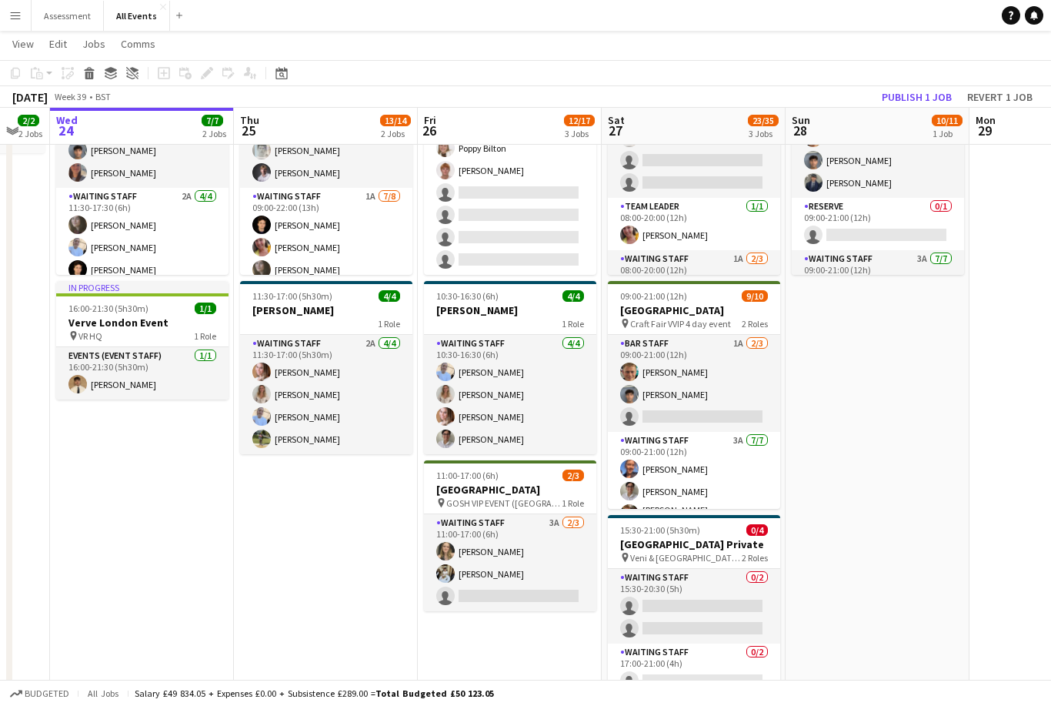
click at [915, 102] on button "Publish 1 job" at bounding box center [917, 97] width 82 height 20
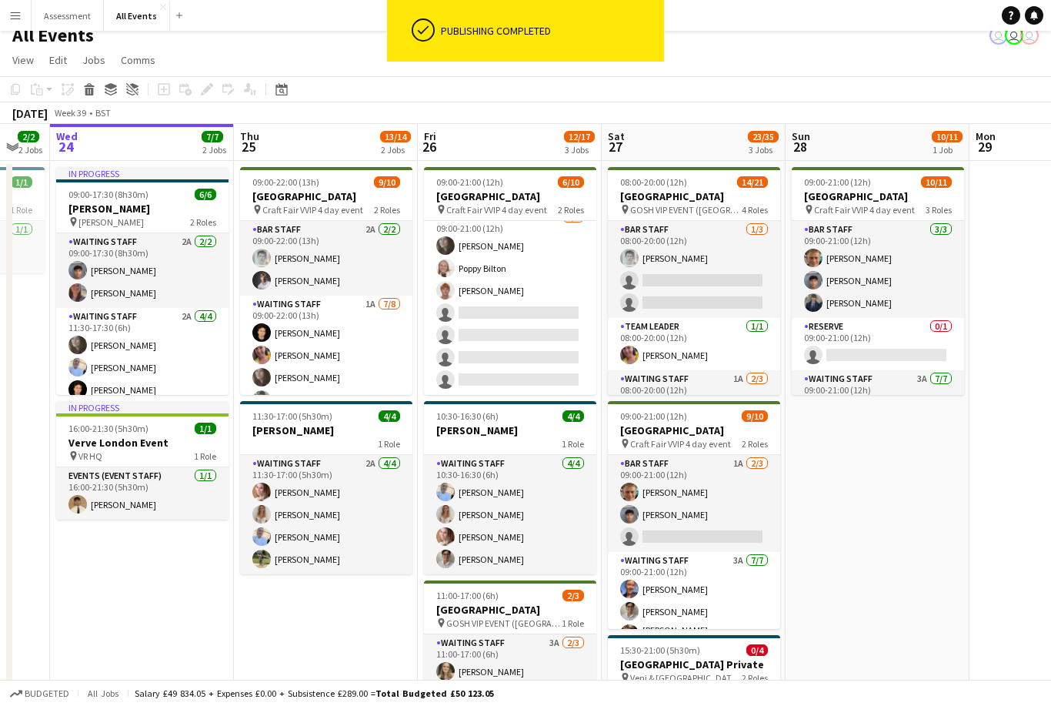
scroll to position [0, 0]
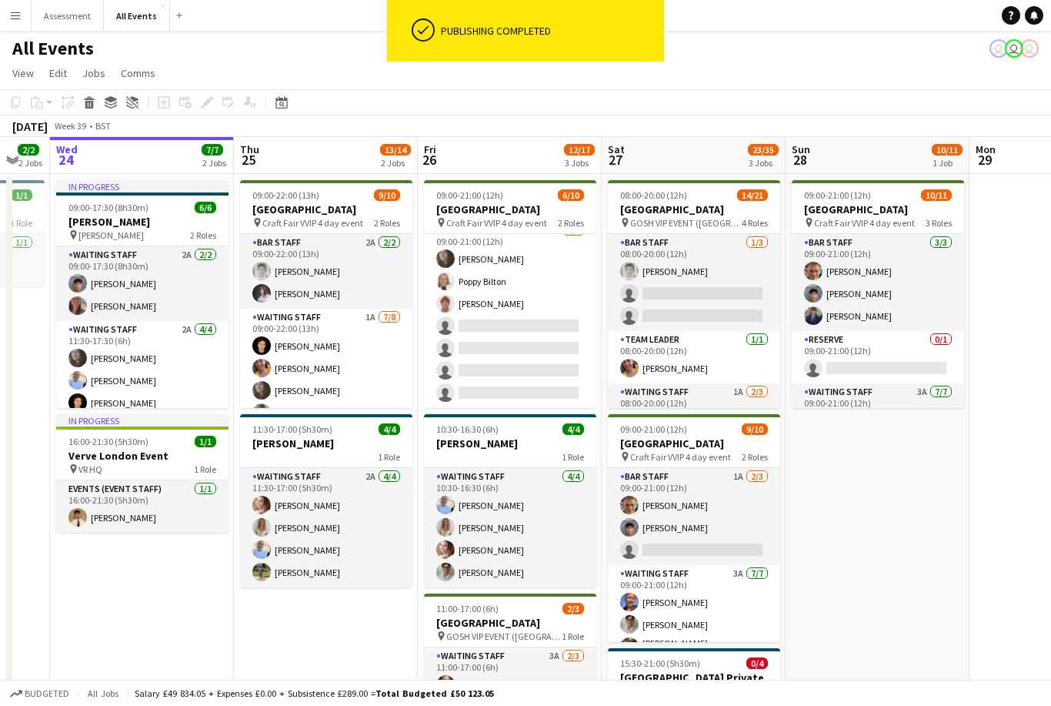
click at [371, 543] on app-card-role "Waiting Staff 2A [DATE] 11:30-17:00 (5h30m) [PERSON_NAME] [PERSON_NAME] [PERSON…" at bounding box center [326, 527] width 172 height 119
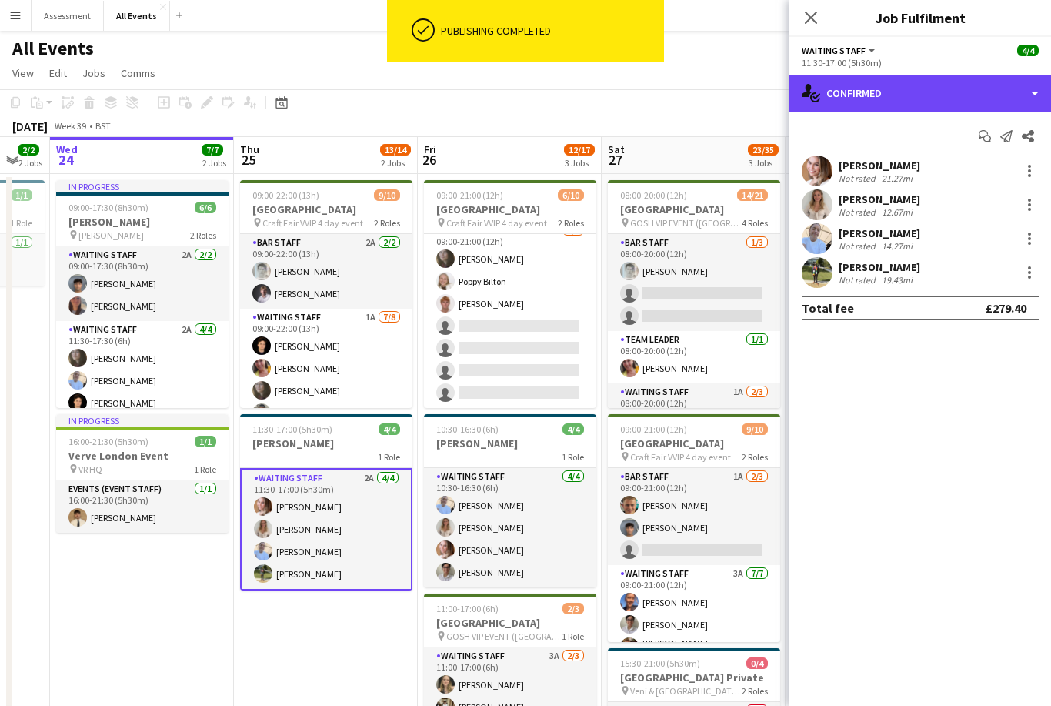
click at [894, 101] on div "single-neutral-actions-check-2 Confirmed" at bounding box center [921, 93] width 262 height 37
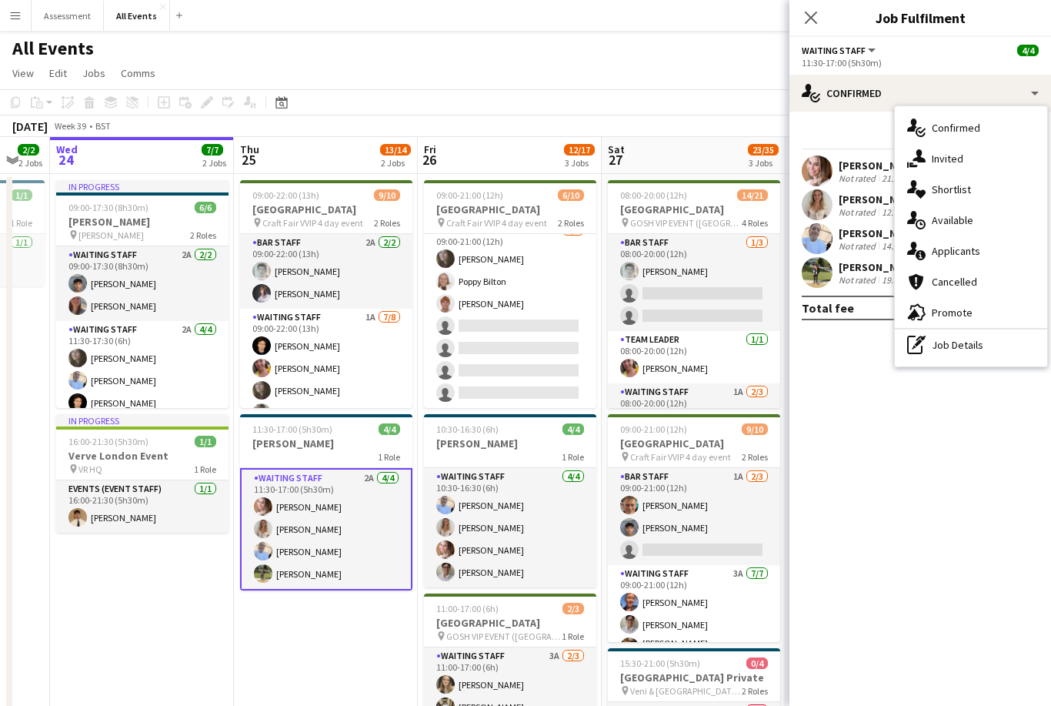
click at [978, 259] on div "single-neutral-actions-information Applicants" at bounding box center [971, 251] width 152 height 31
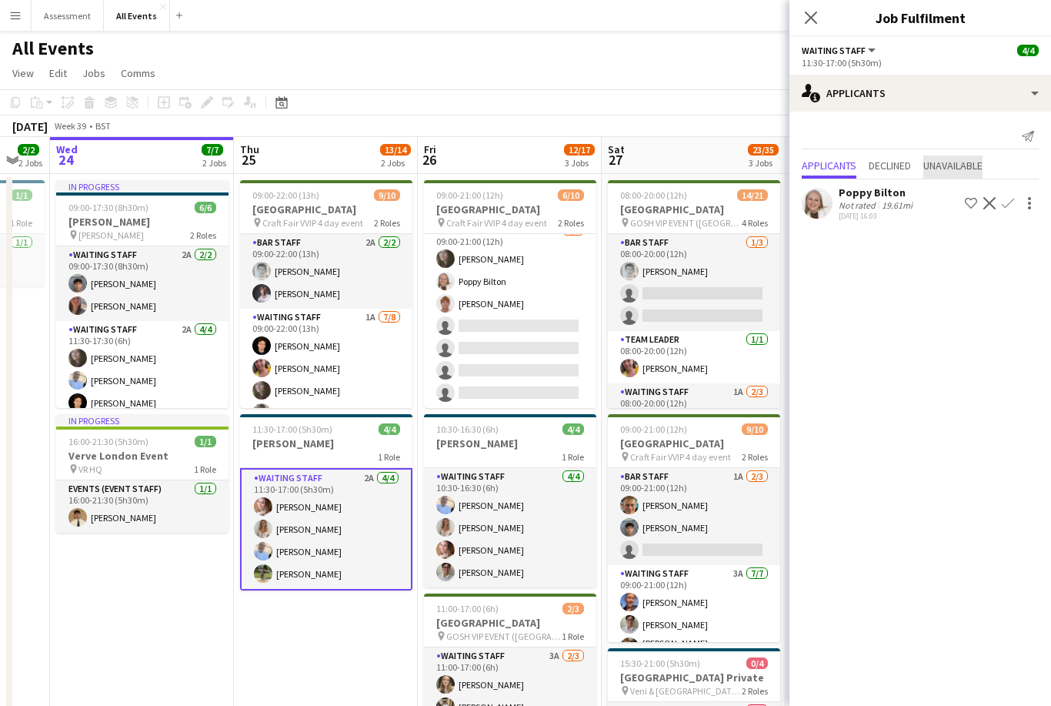
click at [962, 160] on span "Unavailable" at bounding box center [953, 165] width 59 height 11
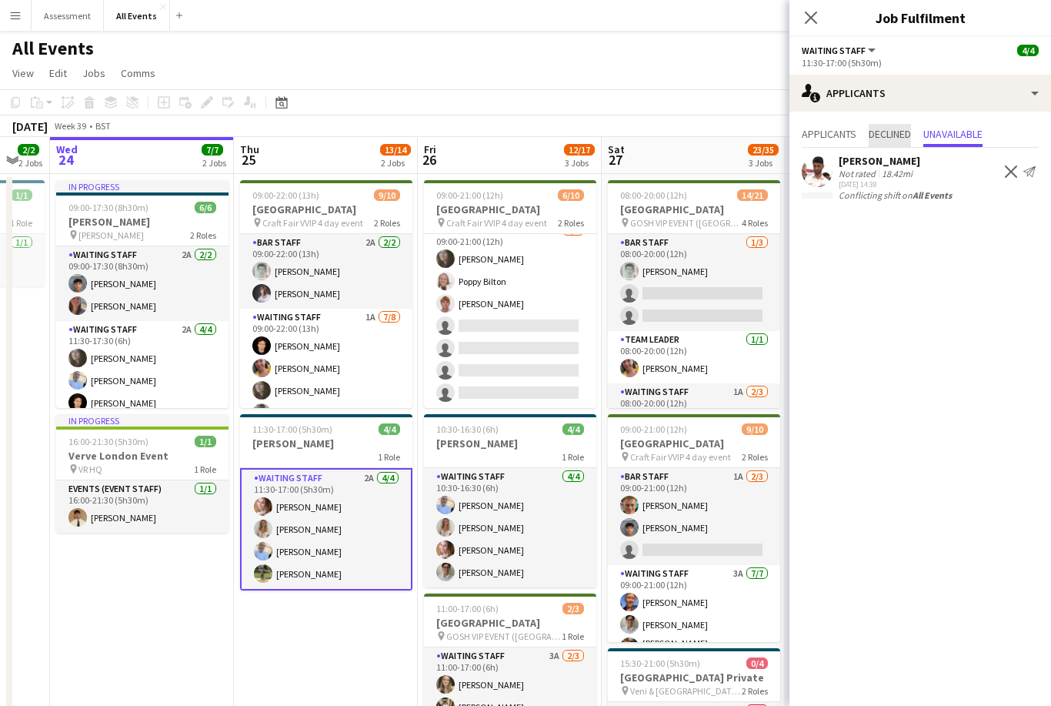
click at [905, 135] on span "Declined" at bounding box center [890, 134] width 42 height 11
click at [830, 142] on span "Applicants" at bounding box center [829, 135] width 55 height 23
